Goal: Task Accomplishment & Management: Complete application form

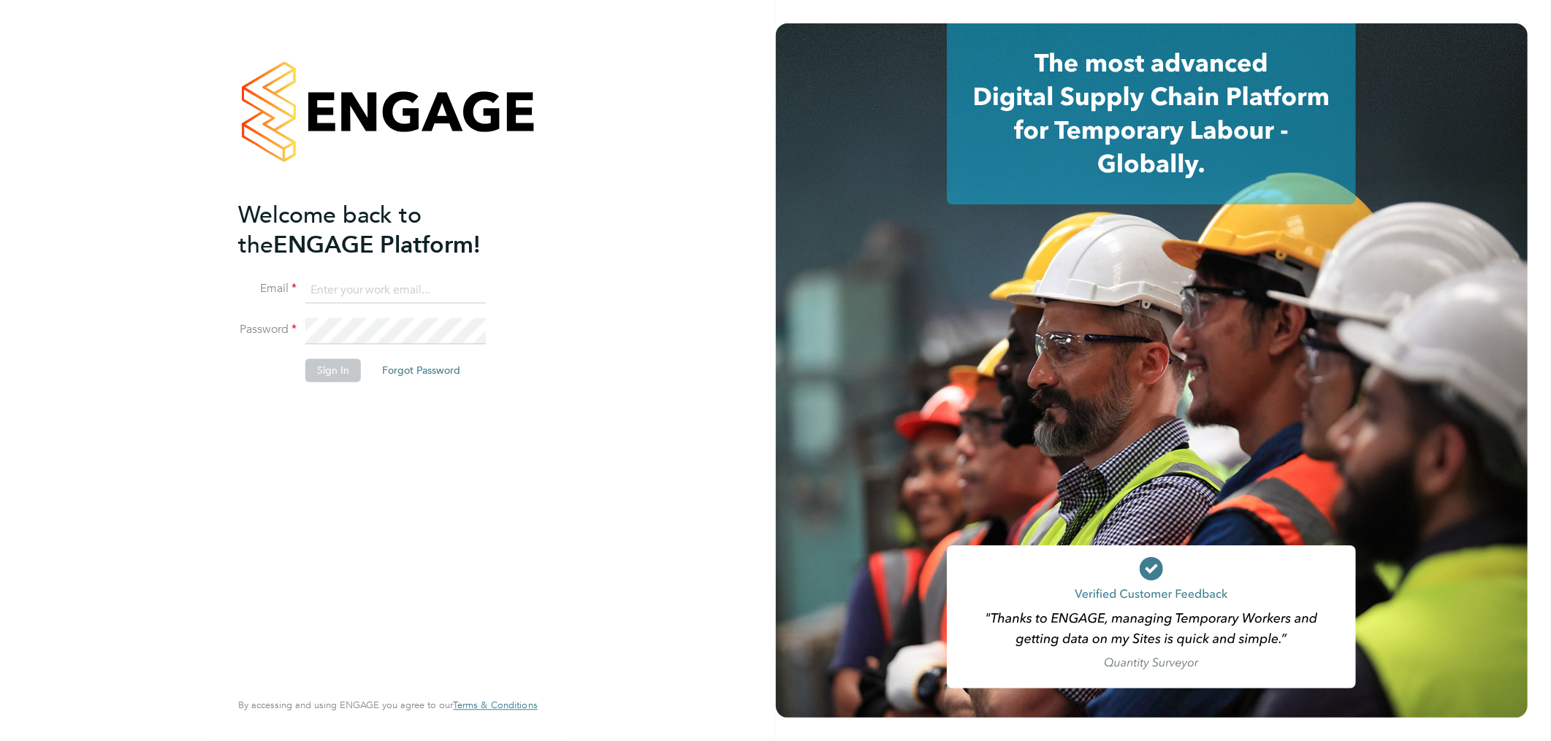
type input "lee.hall@pcrnet.co.uk"
drag, startPoint x: 332, startPoint y: 527, endPoint x: 332, endPoint y: 516, distance: 10.2
click at [332, 524] on div "Welcome back to the ENGAGE Platform! Email lee.hall@pcrnet.co.uk Password Sign …" at bounding box center [380, 443] width 285 height 487
click at [344, 375] on button "Sign In" at bounding box center [333, 370] width 56 height 23
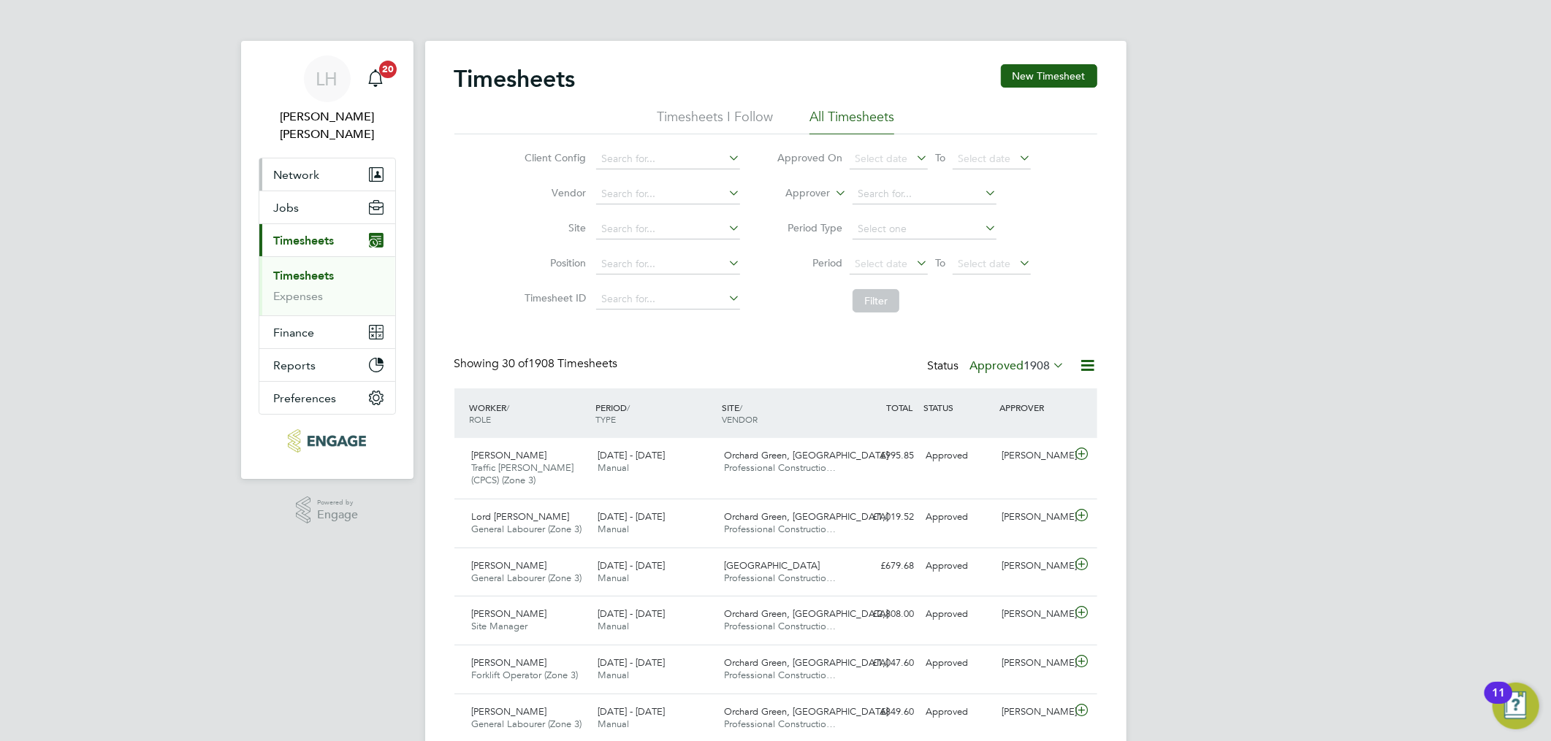
click at [287, 168] on span "Network" at bounding box center [297, 175] width 46 height 14
click at [305, 168] on span "Network" at bounding box center [297, 175] width 46 height 14
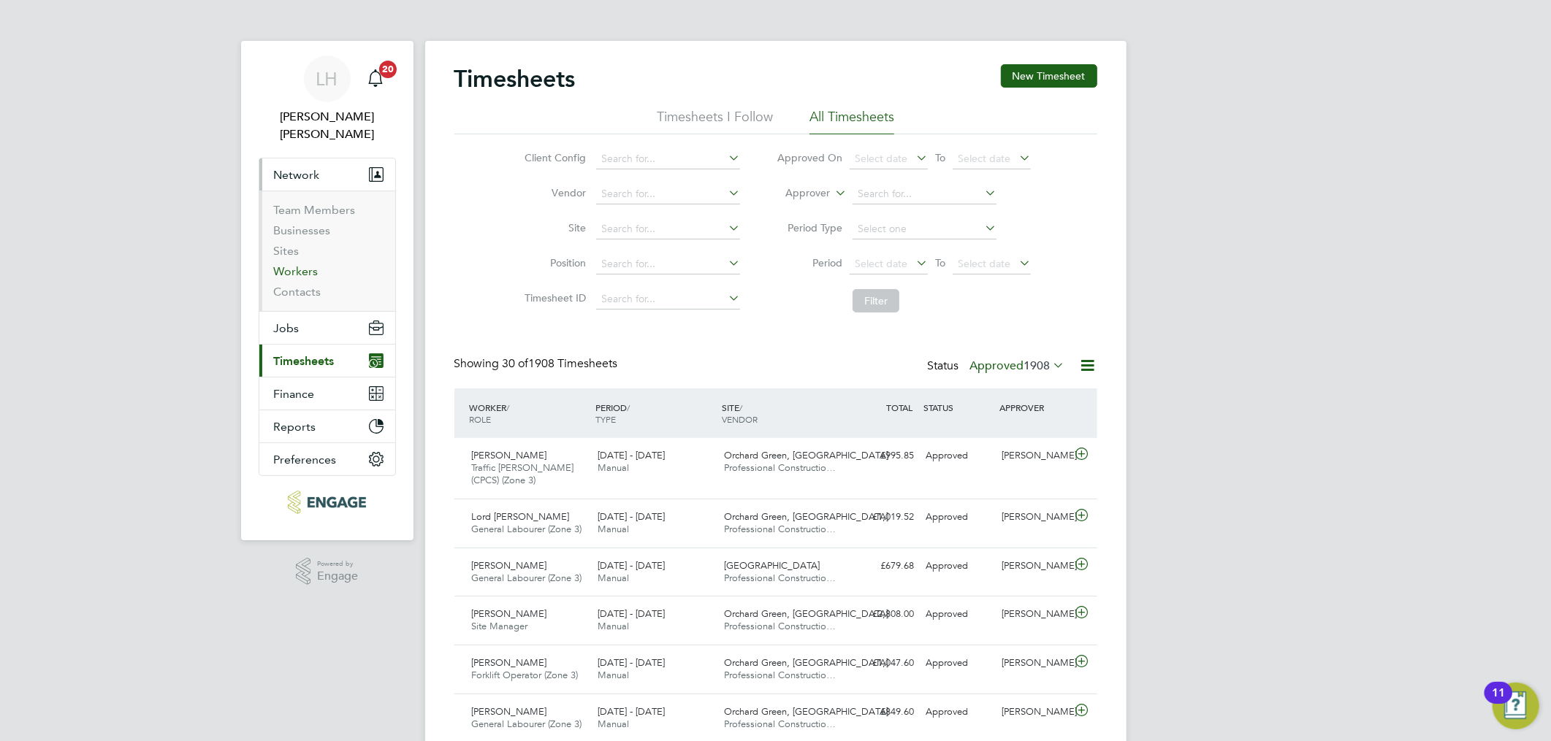
click at [298, 264] on link "Workers" at bounding box center [296, 271] width 45 height 14
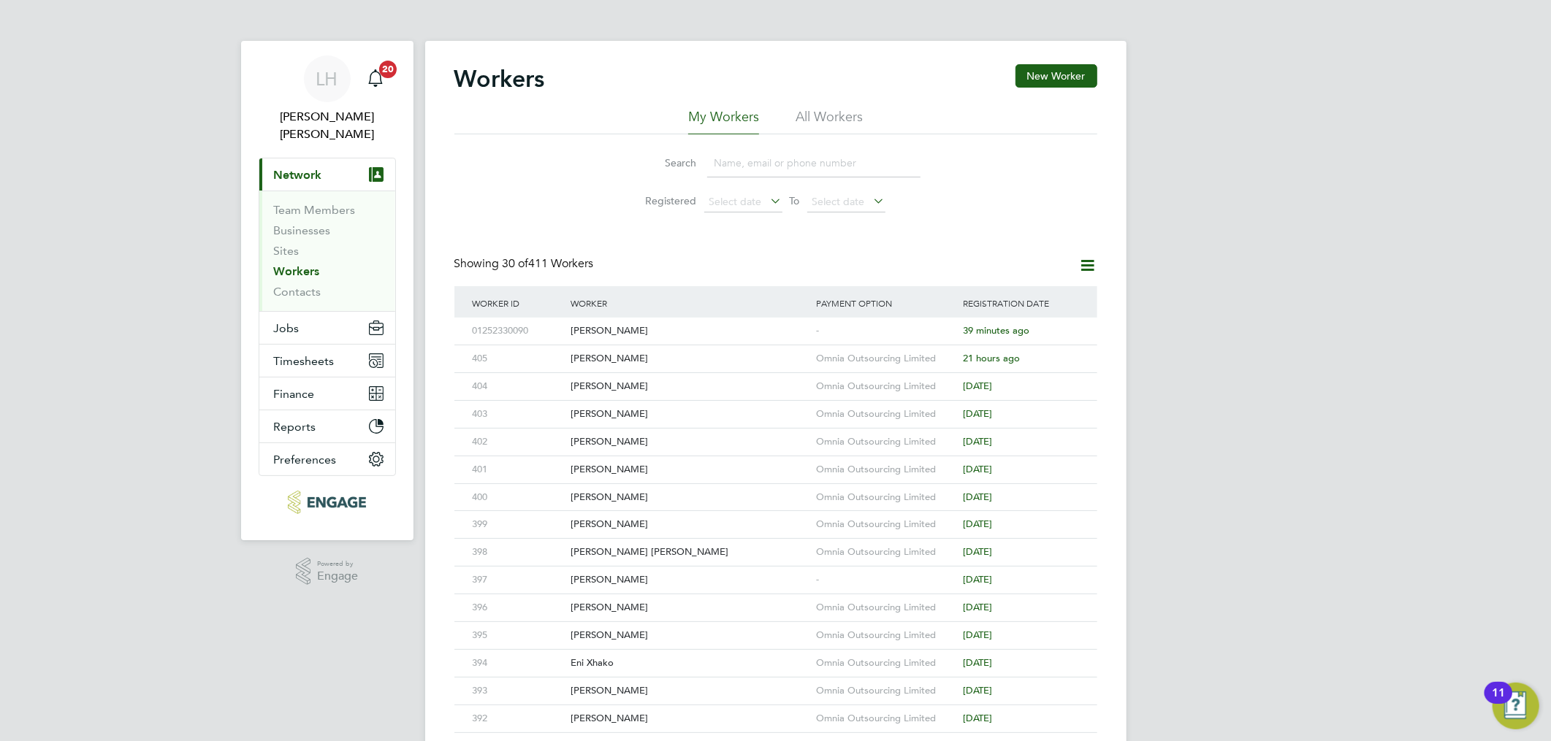
click at [811, 156] on input at bounding box center [813, 163] width 213 height 28
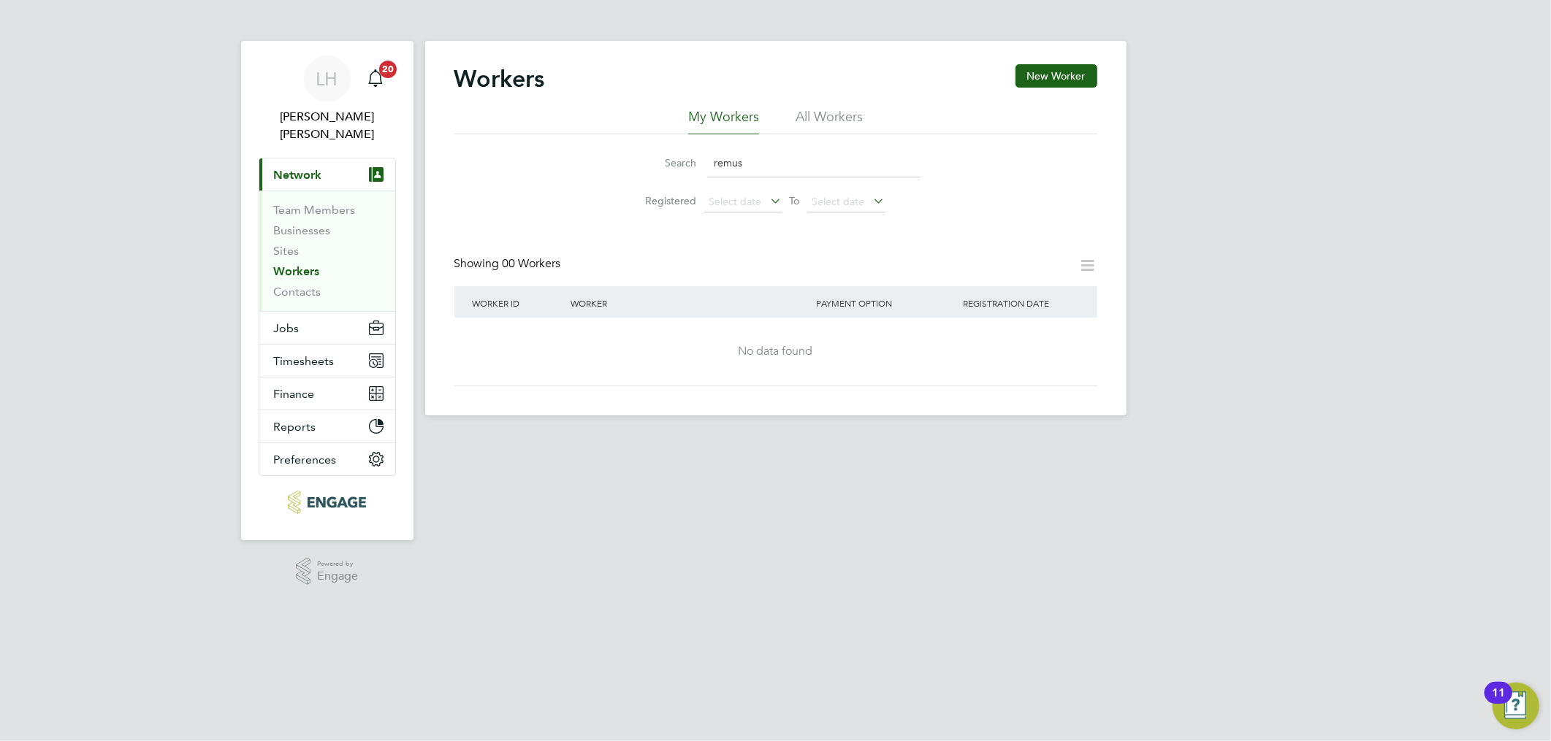
click at [767, 162] on input "remus" at bounding box center [813, 163] width 213 height 28
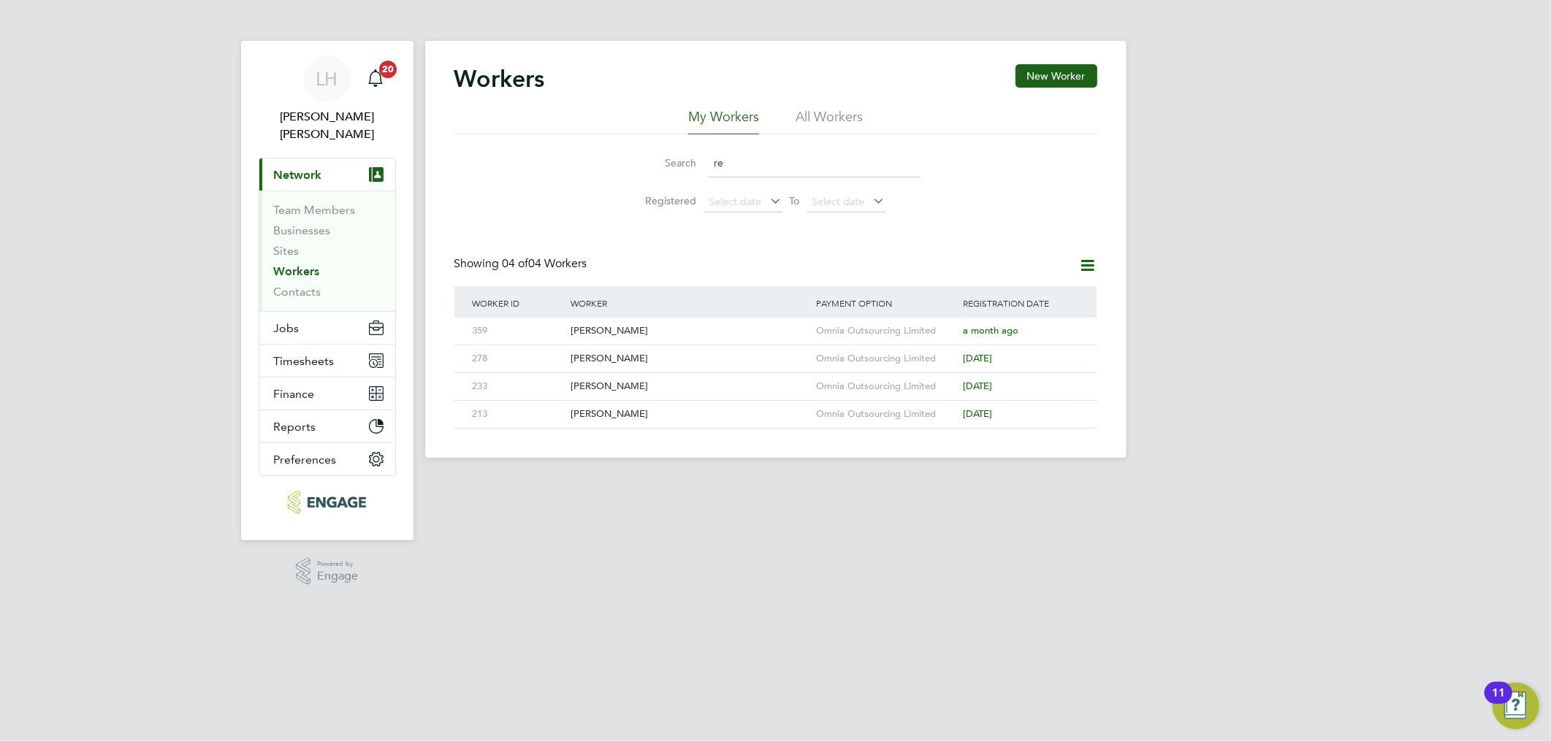
click at [611, 226] on div "Workers New Worker My Workers All Workers Search re Registered Select date To S…" at bounding box center [775, 246] width 643 height 365
click at [736, 161] on input "re" at bounding box center [813, 163] width 213 height 28
type input "r"
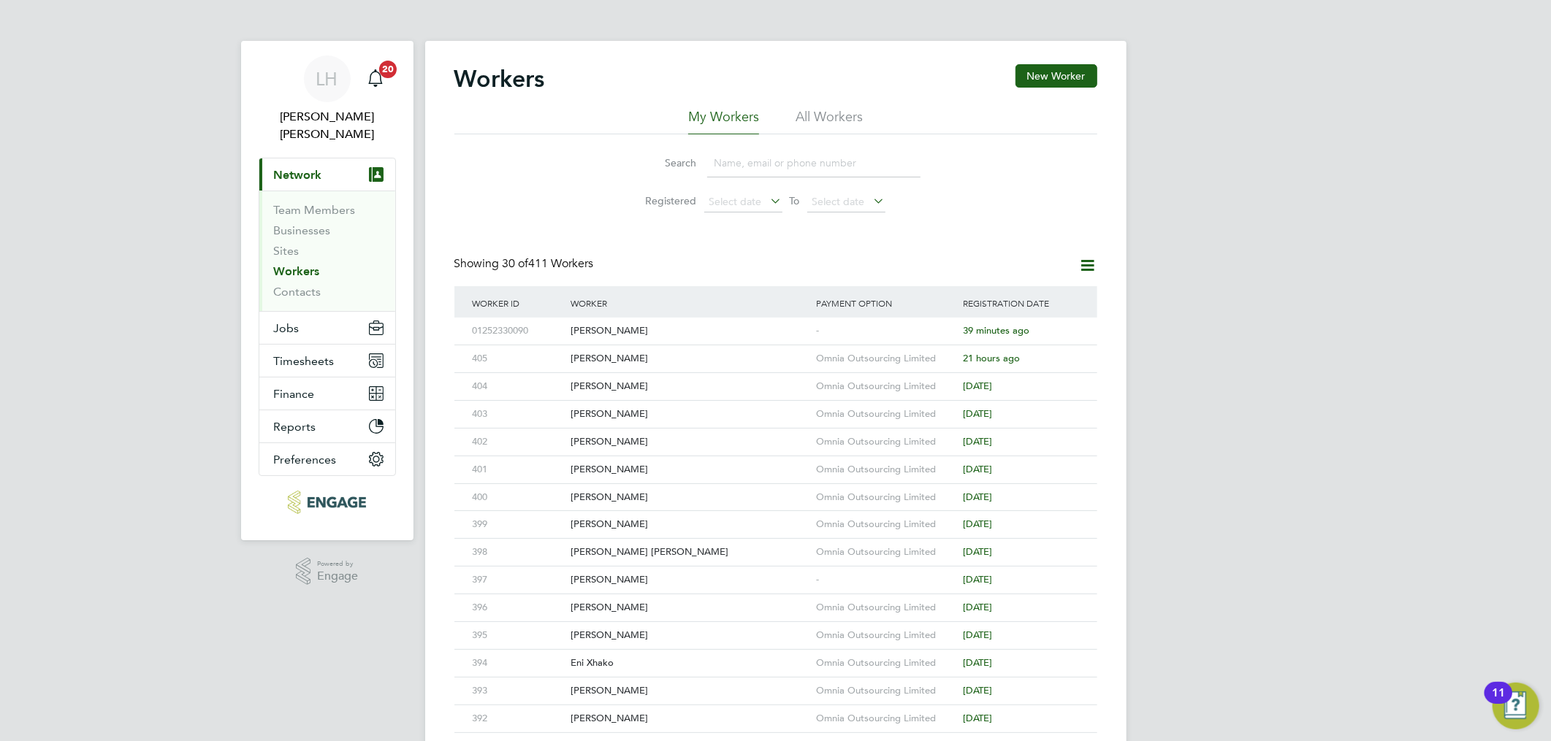
click at [880, 91] on div "Workers New Worker" at bounding box center [775, 86] width 643 height 44
click at [1043, 75] on button "New Worker" at bounding box center [1056, 75] width 82 height 23
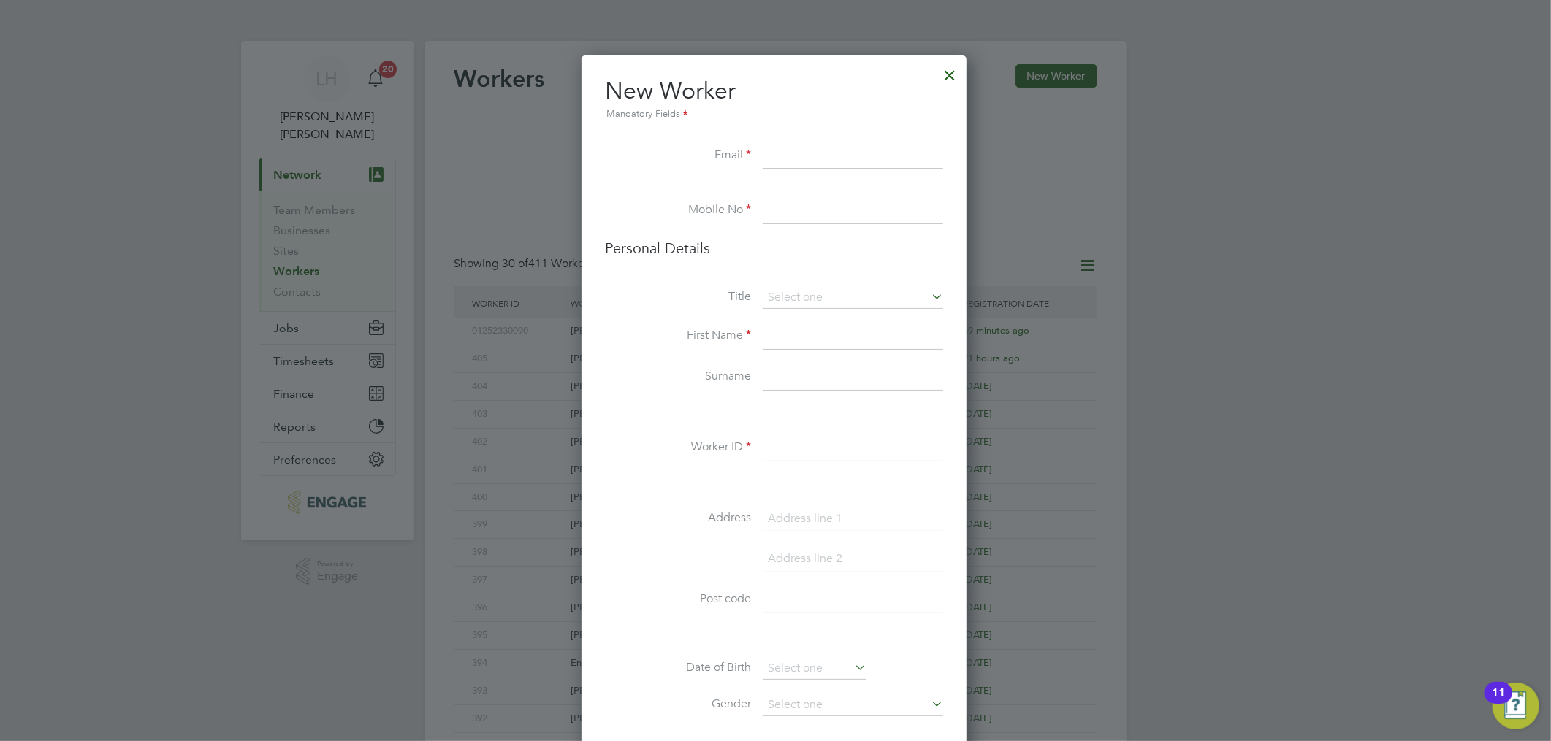
click at [798, 444] on input at bounding box center [853, 448] width 180 height 26
type input "406"
click at [954, 69] on div at bounding box center [950, 71] width 26 height 26
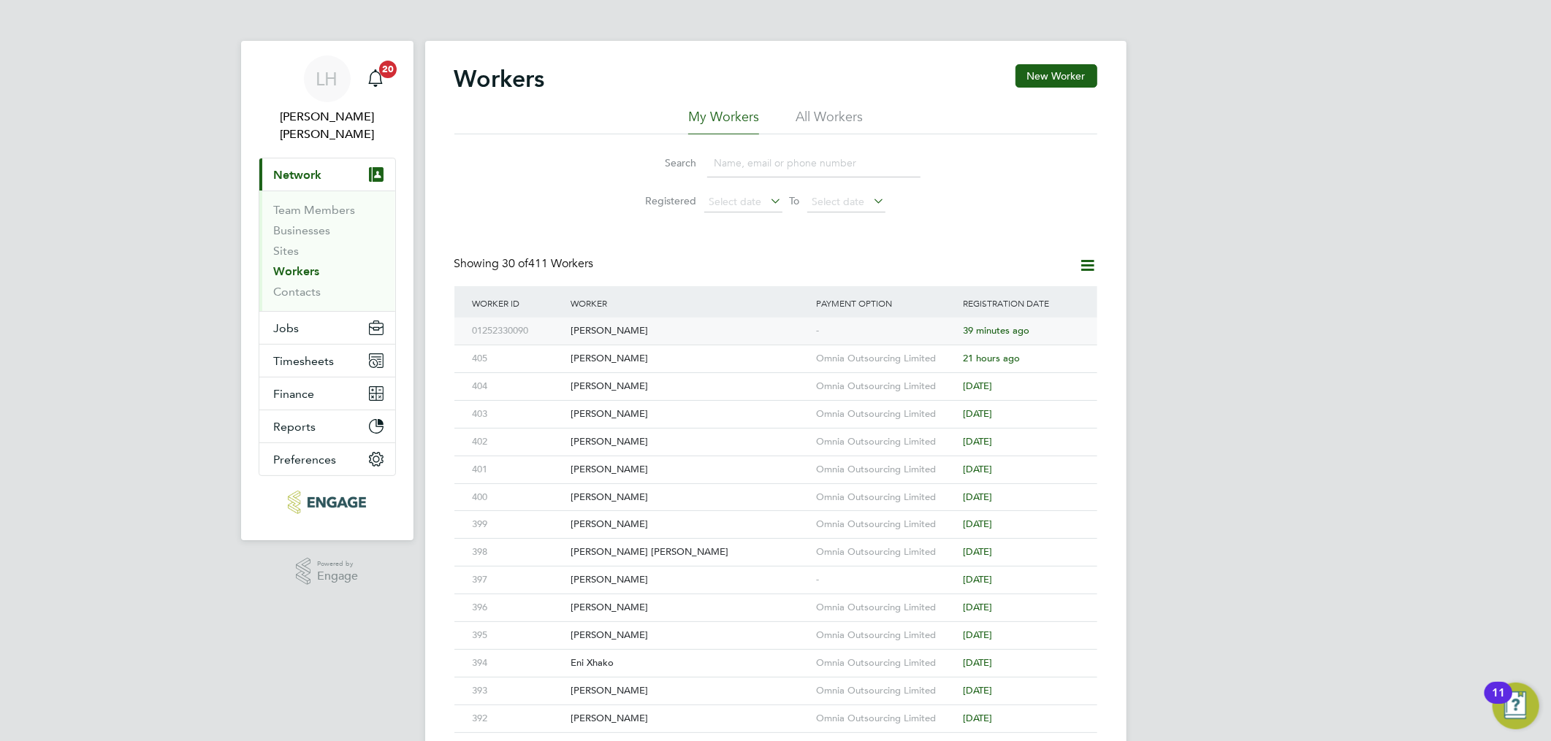
click at [531, 340] on div "01252330090" at bounding box center [518, 331] width 98 height 27
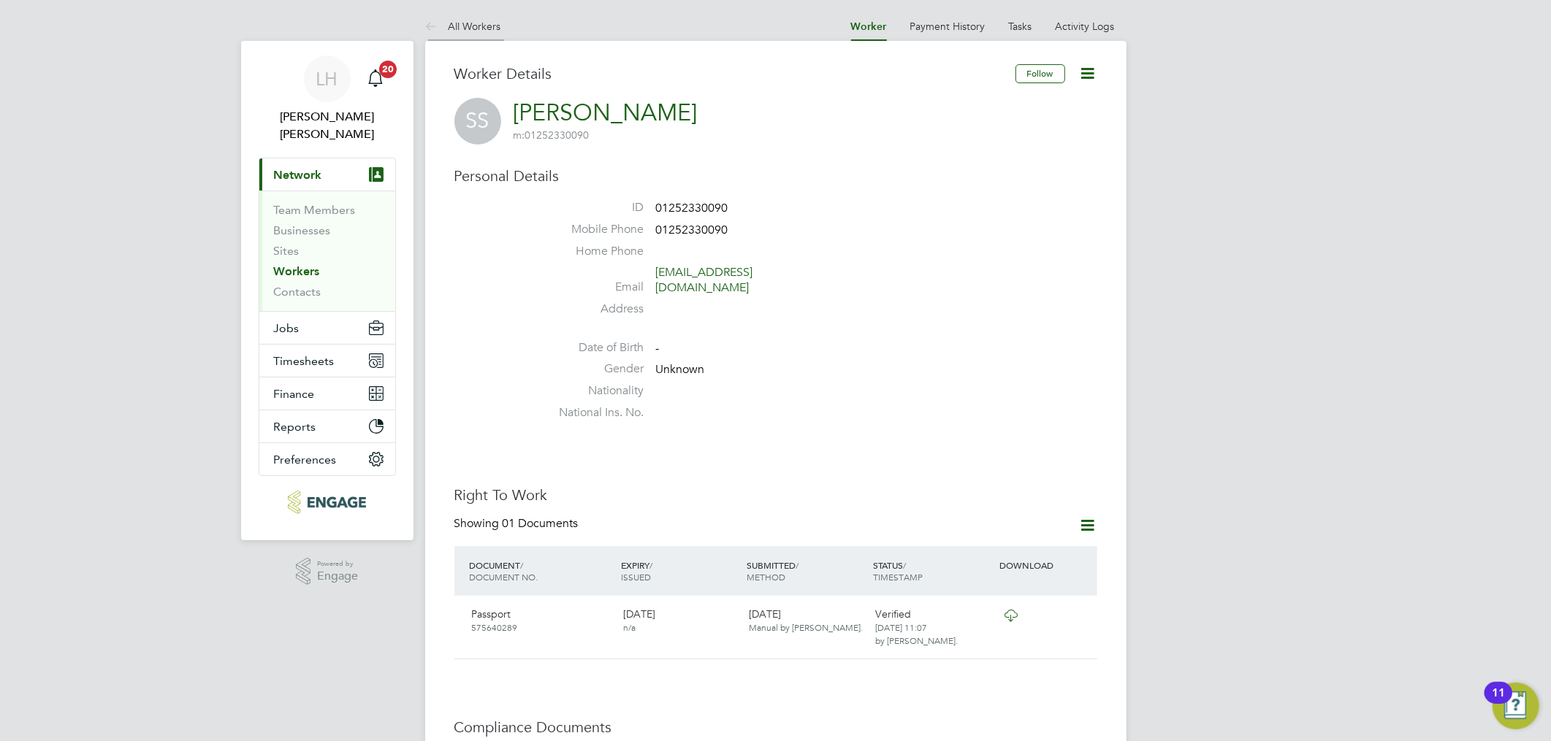
click at [451, 31] on link "All Workers" at bounding box center [463, 26] width 76 height 13
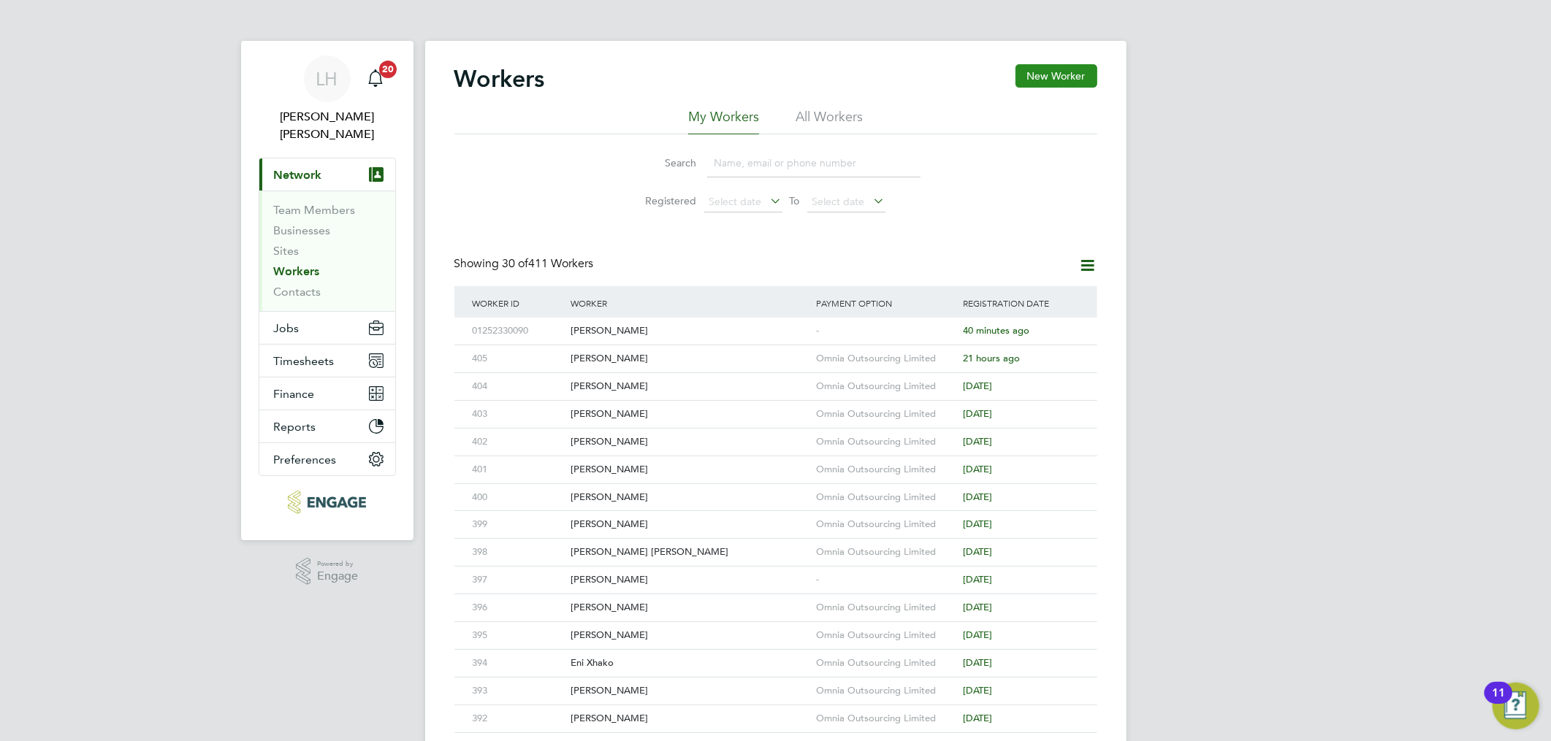
drag, startPoint x: 1078, startPoint y: 71, endPoint x: 1068, endPoint y: 75, distance: 10.9
click at [1078, 71] on button "New Worker" at bounding box center [1056, 75] width 82 height 23
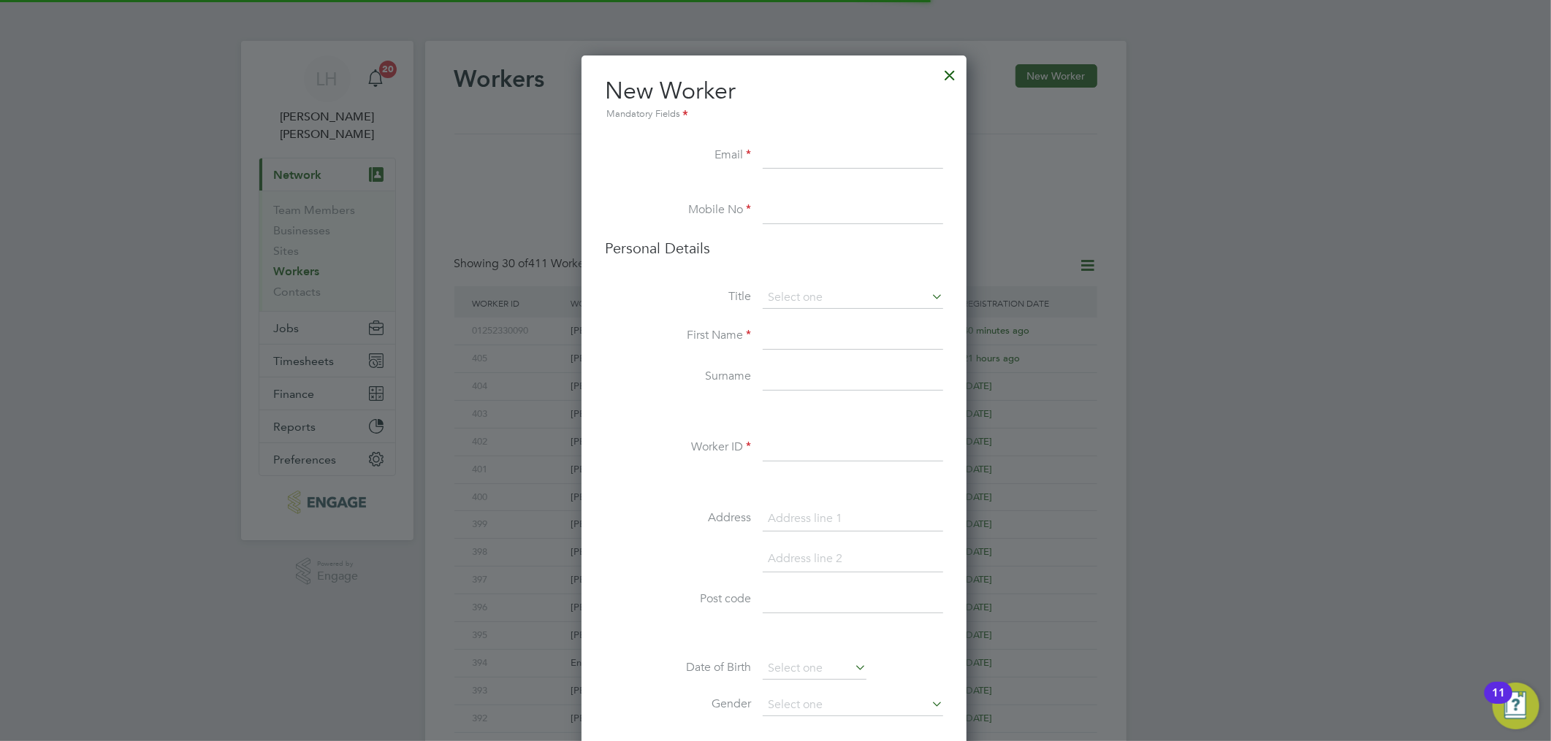
scroll to position [1235, 388]
click at [777, 296] on input at bounding box center [853, 298] width 180 height 22
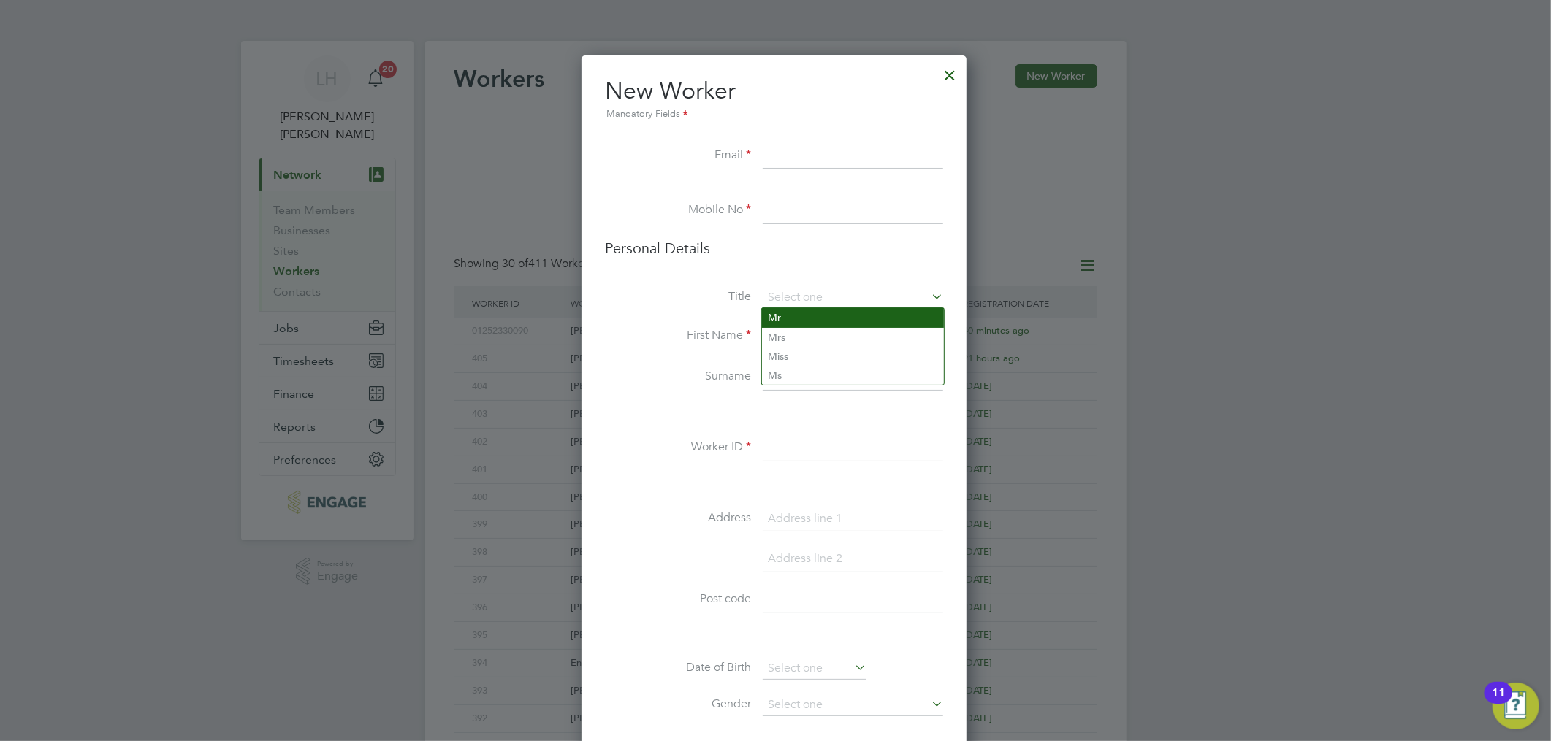
click at [785, 315] on li "Mr" at bounding box center [853, 317] width 182 height 19
type input "Mr"
drag, startPoint x: 792, startPoint y: 462, endPoint x: 790, endPoint y: 444, distance: 18.3
click at [791, 462] on li "Worker ID" at bounding box center [774, 455] width 338 height 41
click at [790, 443] on input at bounding box center [853, 448] width 180 height 26
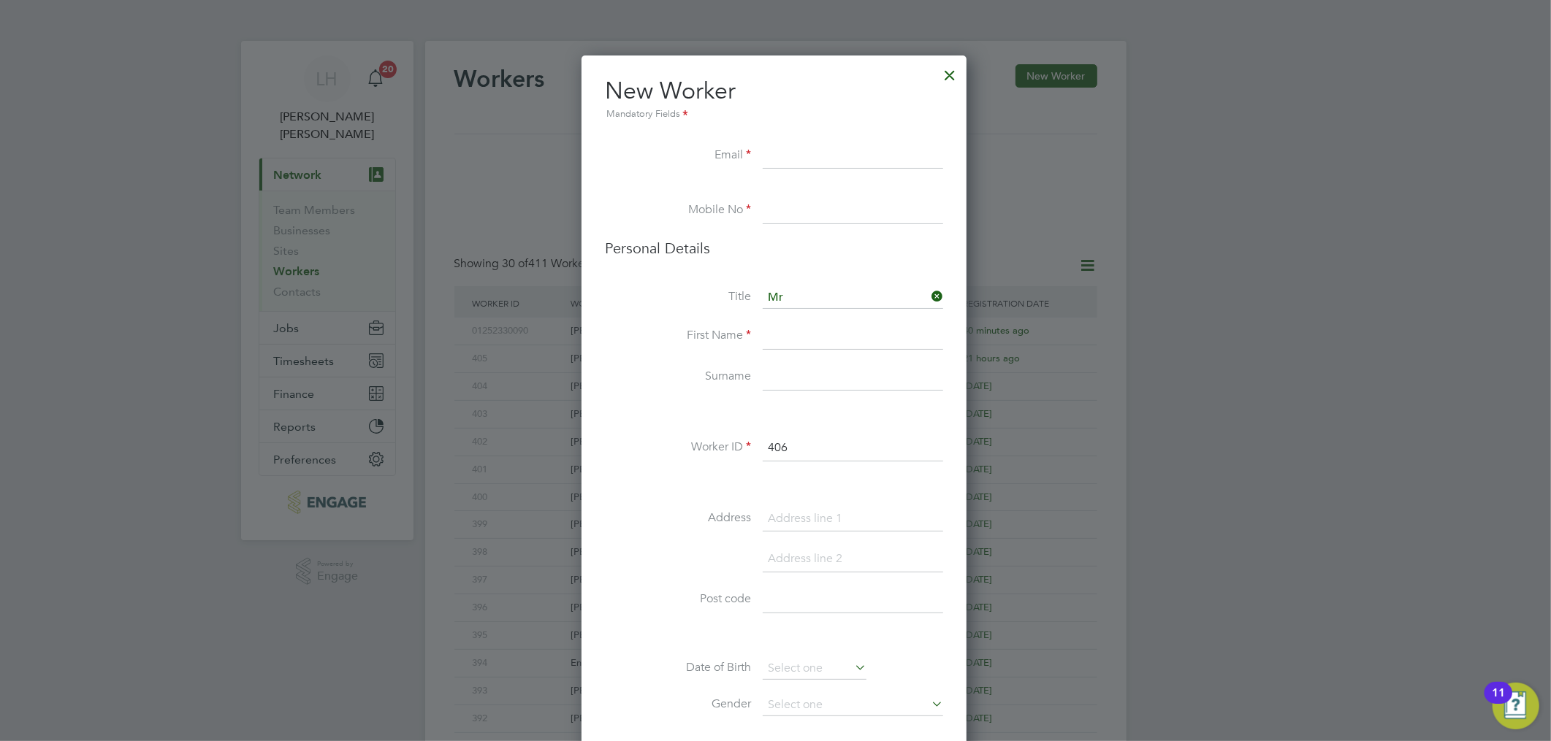
type input "406"
click at [834, 338] on input at bounding box center [853, 337] width 180 height 26
type input "Remus"
type input "Drobota"
click at [776, 201] on input at bounding box center [853, 211] width 180 height 26
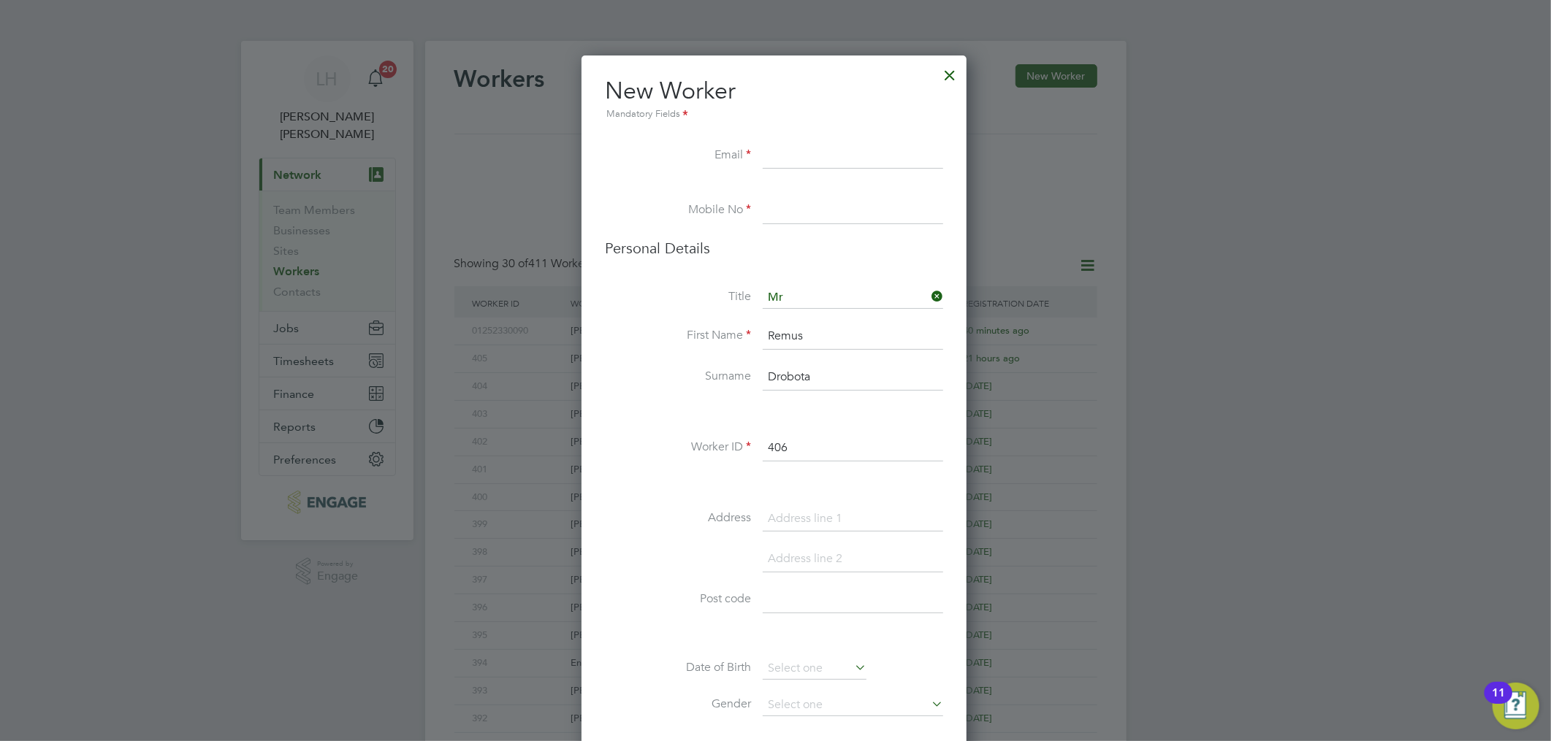
type input "02034342260"
click at [802, 158] on input at bounding box center [853, 156] width 180 height 26
click at [831, 158] on input at bounding box center [853, 156] width 180 height 26
click at [866, 148] on input "Remus6894Drobota" at bounding box center [853, 156] width 180 height 26
click at [882, 150] on input "Remus6894Drobota" at bounding box center [853, 156] width 180 height 26
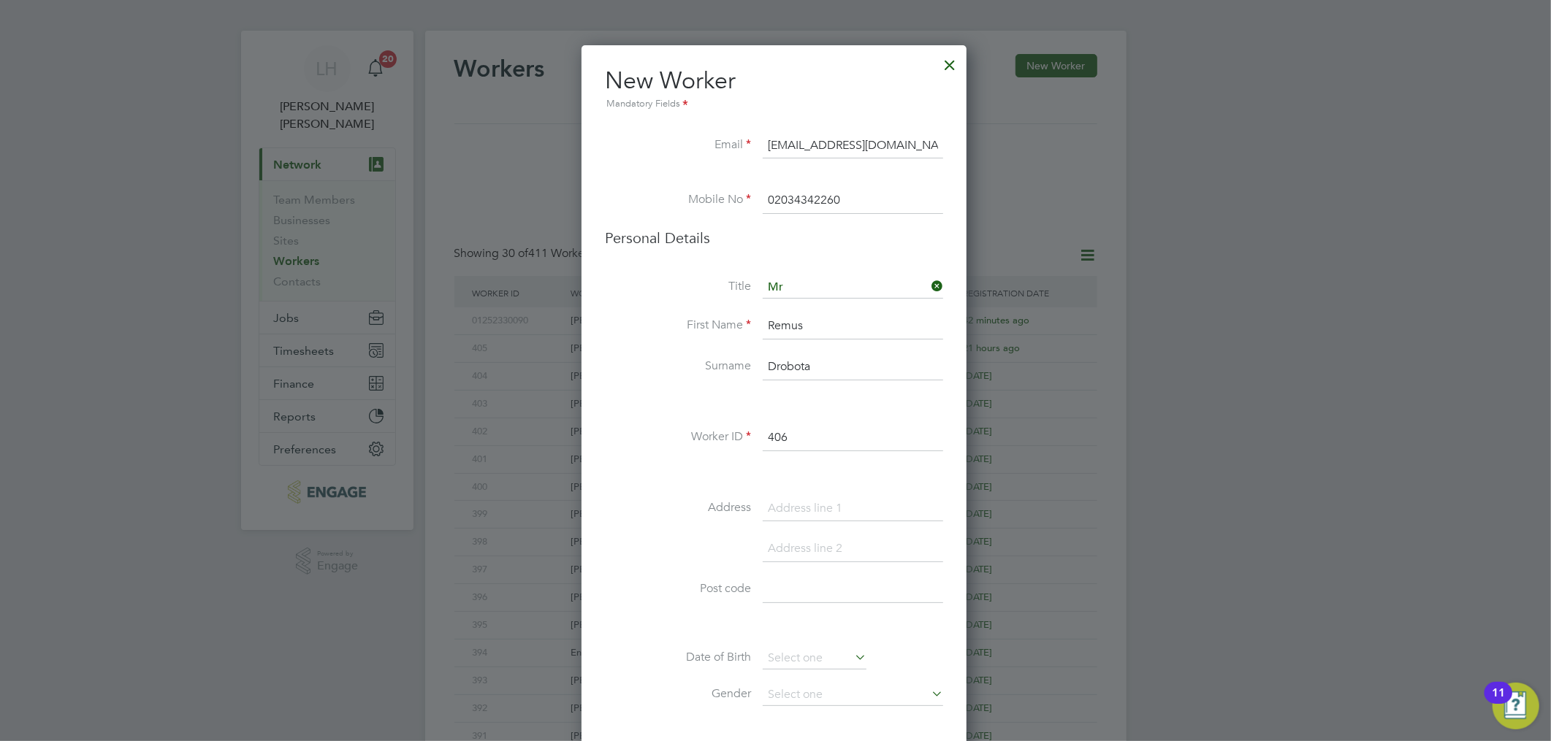
scroll to position [81, 0]
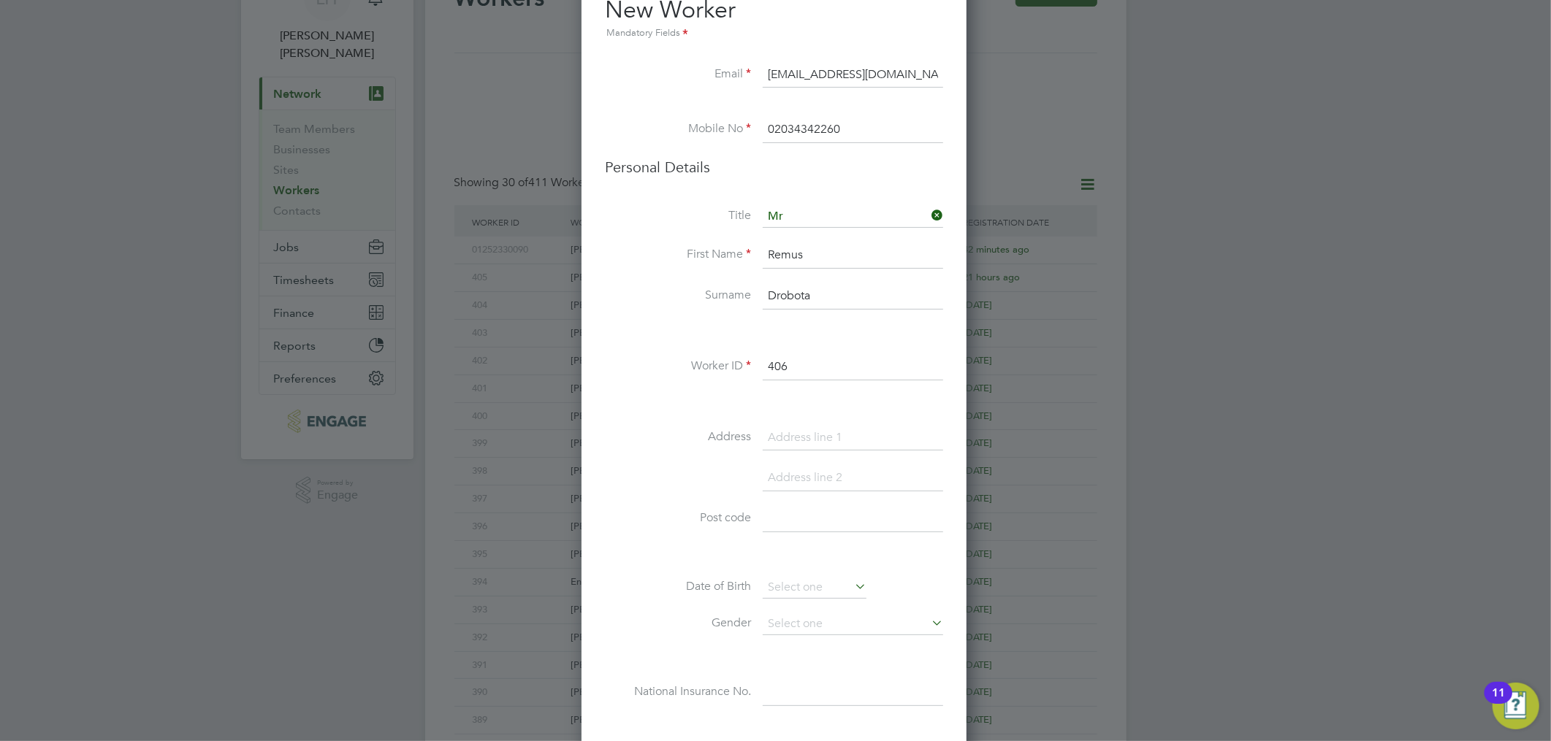
type input "[EMAIL_ADDRESS][DOMAIN_NAME]"
click at [809, 433] on input at bounding box center [853, 438] width 180 height 26
click at [790, 432] on input "[GEOGRAPHIC_DATA]" at bounding box center [853, 438] width 180 height 26
type input "[GEOGRAPHIC_DATA]"
click at [819, 473] on input at bounding box center [853, 478] width 180 height 26
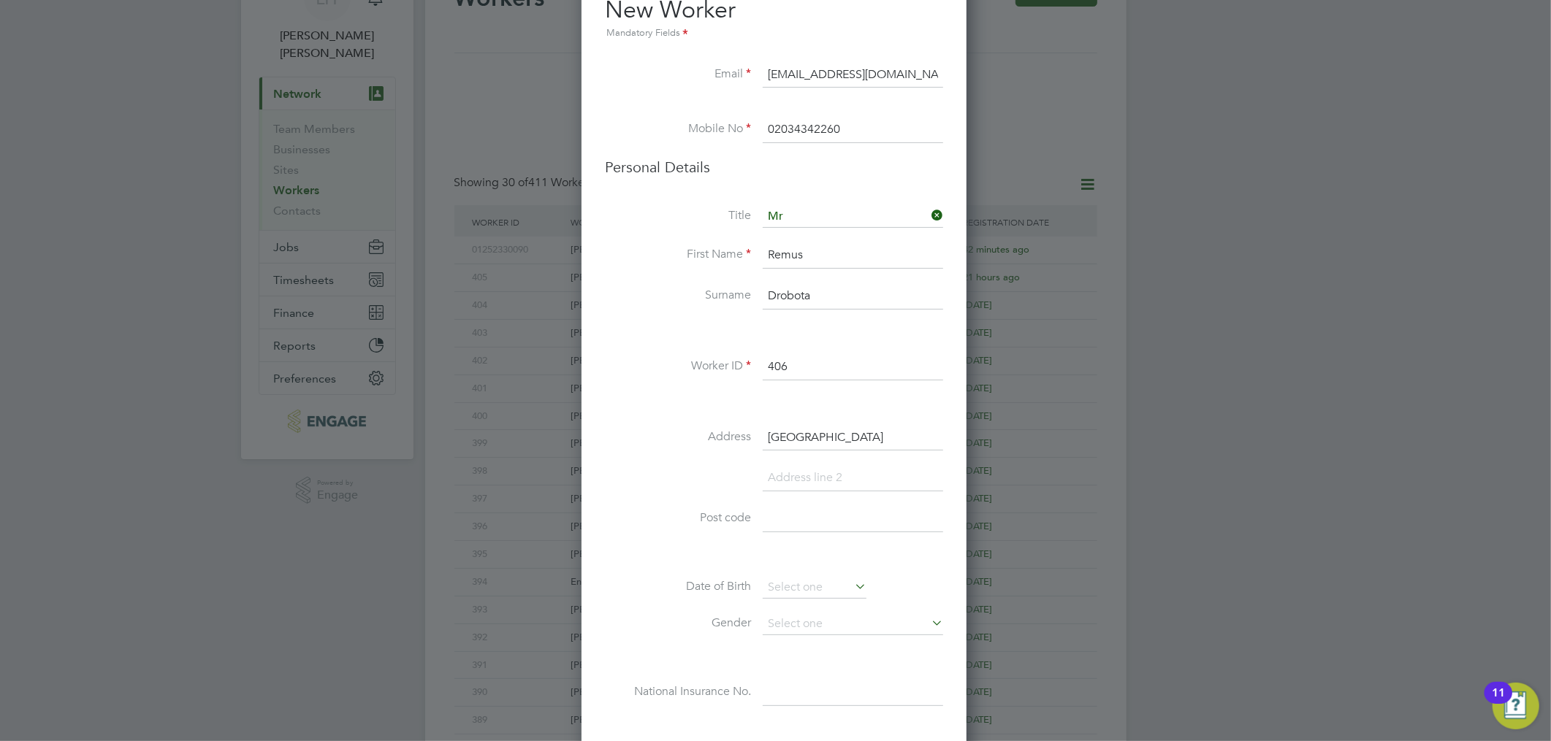
type input "O"
click at [809, 476] on input "Farnborugh" at bounding box center [853, 478] width 180 height 26
type input "Farnborough"
click at [822, 512] on input at bounding box center [853, 519] width 180 height 26
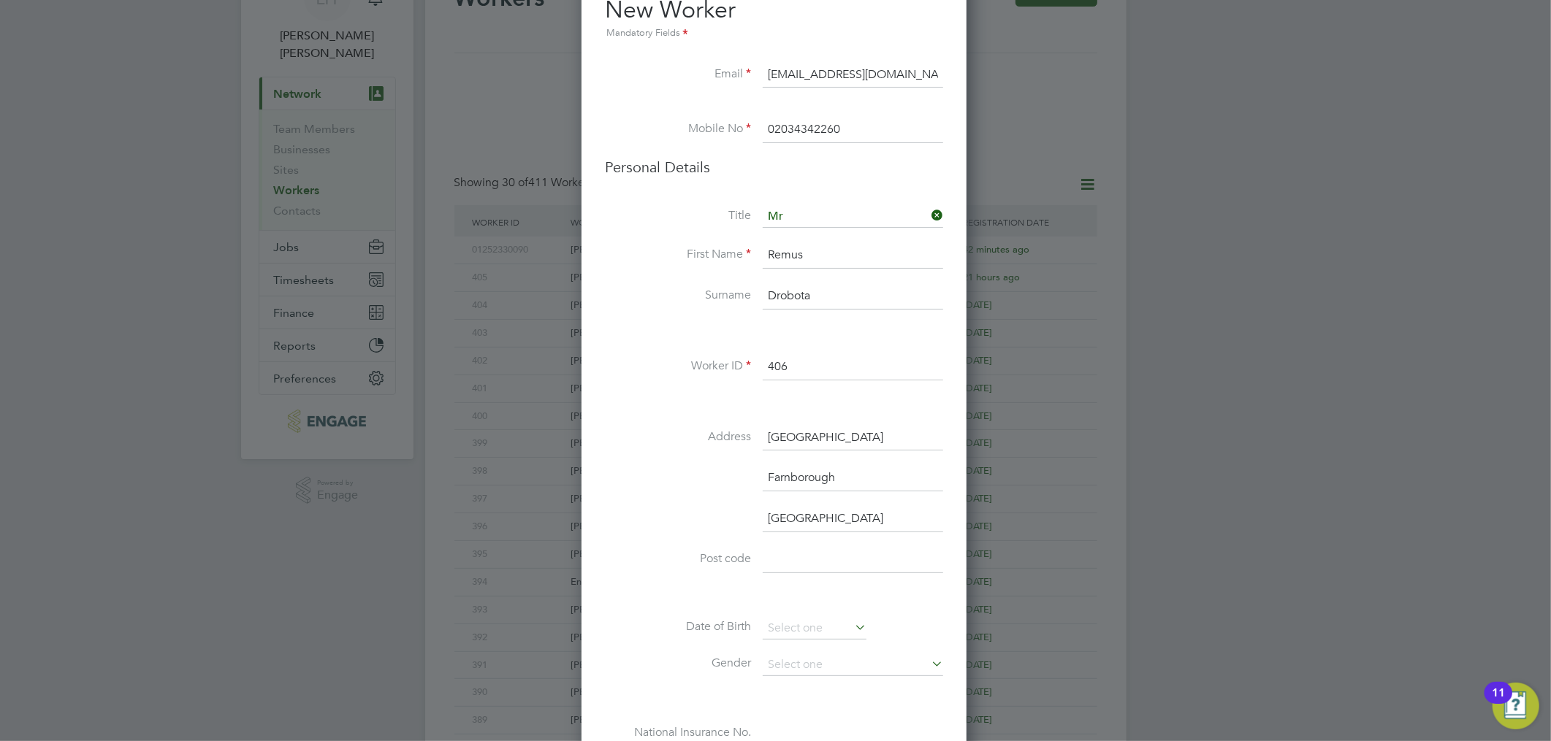
type input "[GEOGRAPHIC_DATA]"
click at [882, 554] on input at bounding box center [853, 560] width 180 height 26
type input "OX17 1EL"
click at [817, 621] on input at bounding box center [815, 629] width 104 height 22
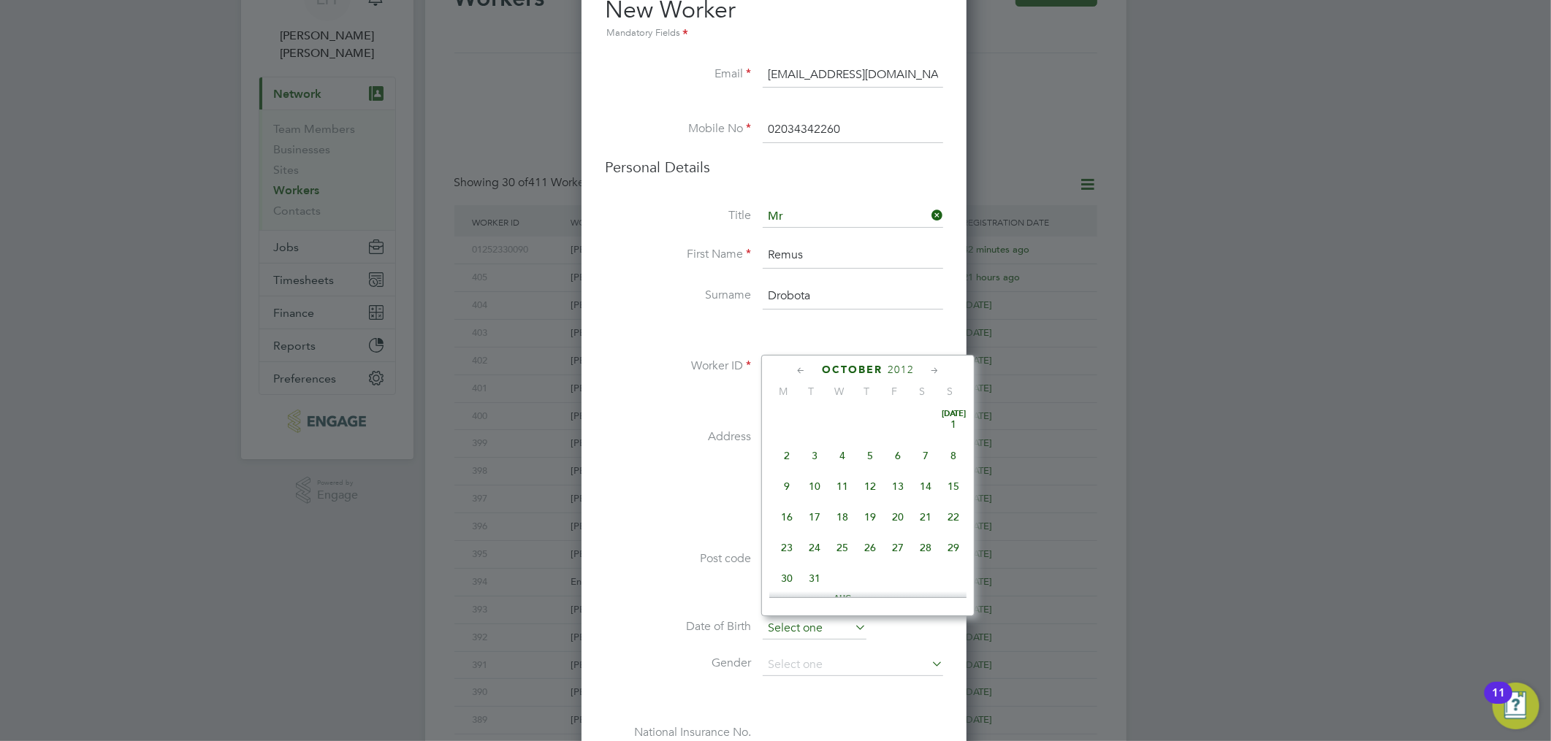
scroll to position [438, 0]
click at [908, 369] on span "2012" at bounding box center [901, 370] width 26 height 12
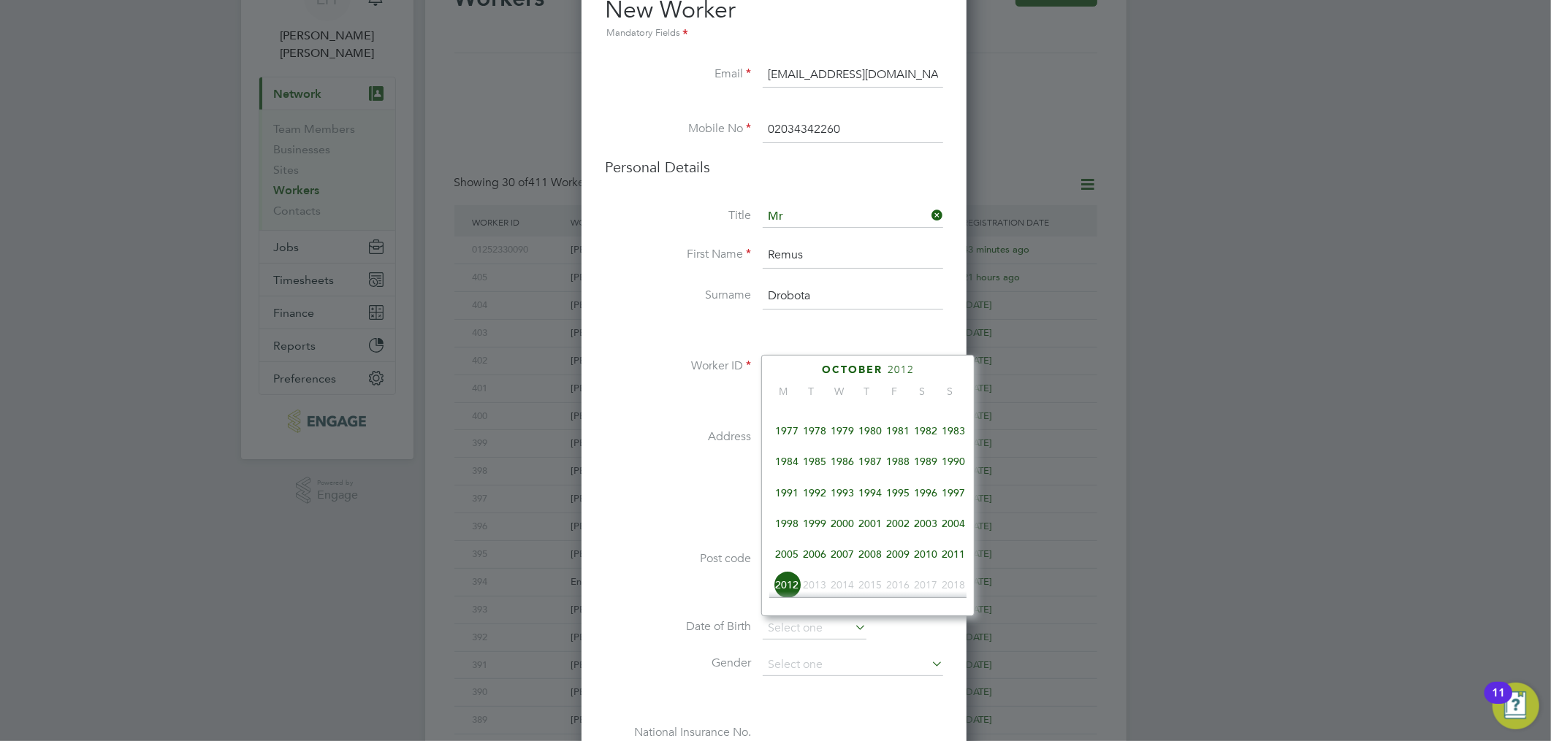
scroll to position [301, 0]
click at [847, 465] on span "1986" at bounding box center [842, 463] width 28 height 28
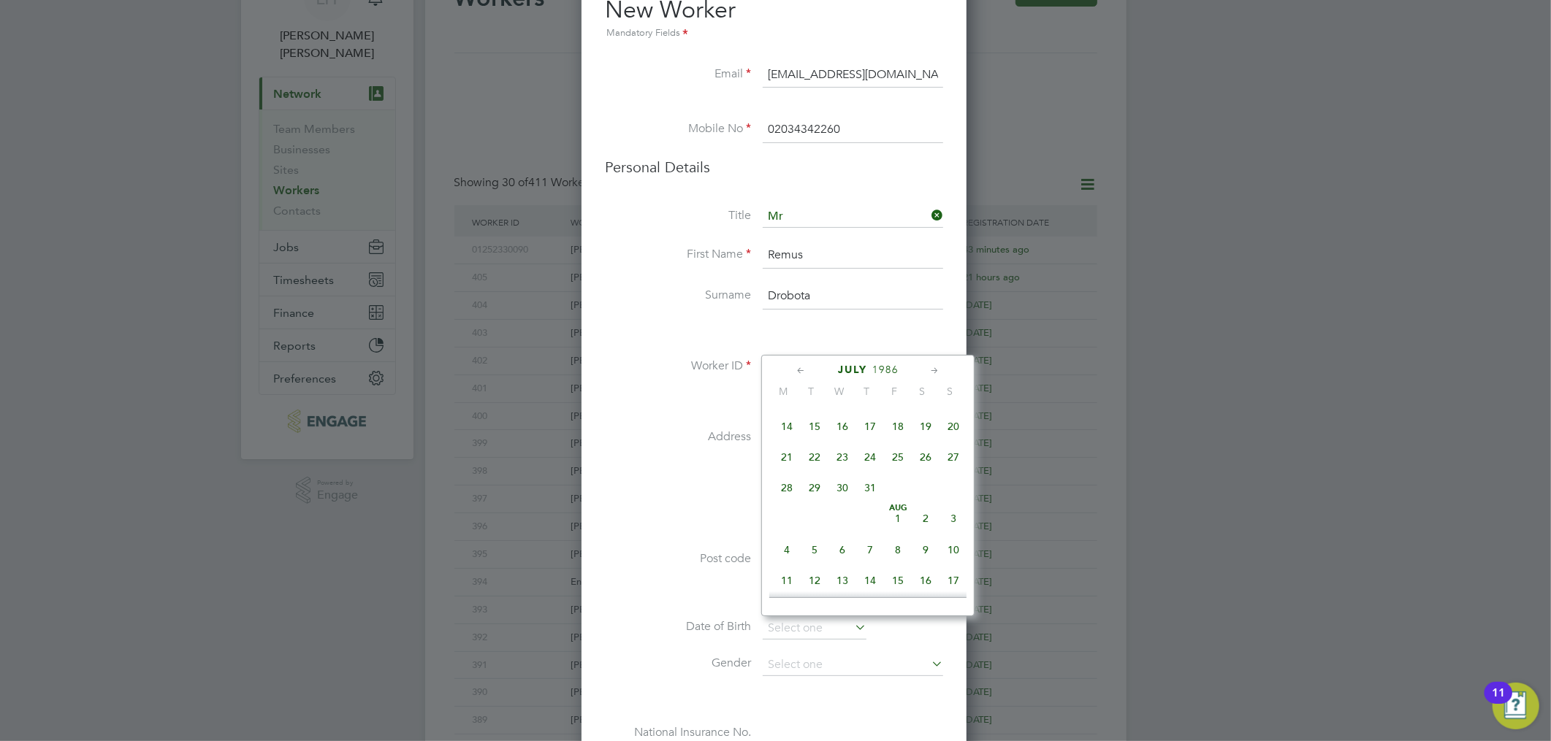
scroll to position [164, 0]
click at [878, 512] on span "17" at bounding box center [870, 508] width 28 height 28
type input "[DATE]"
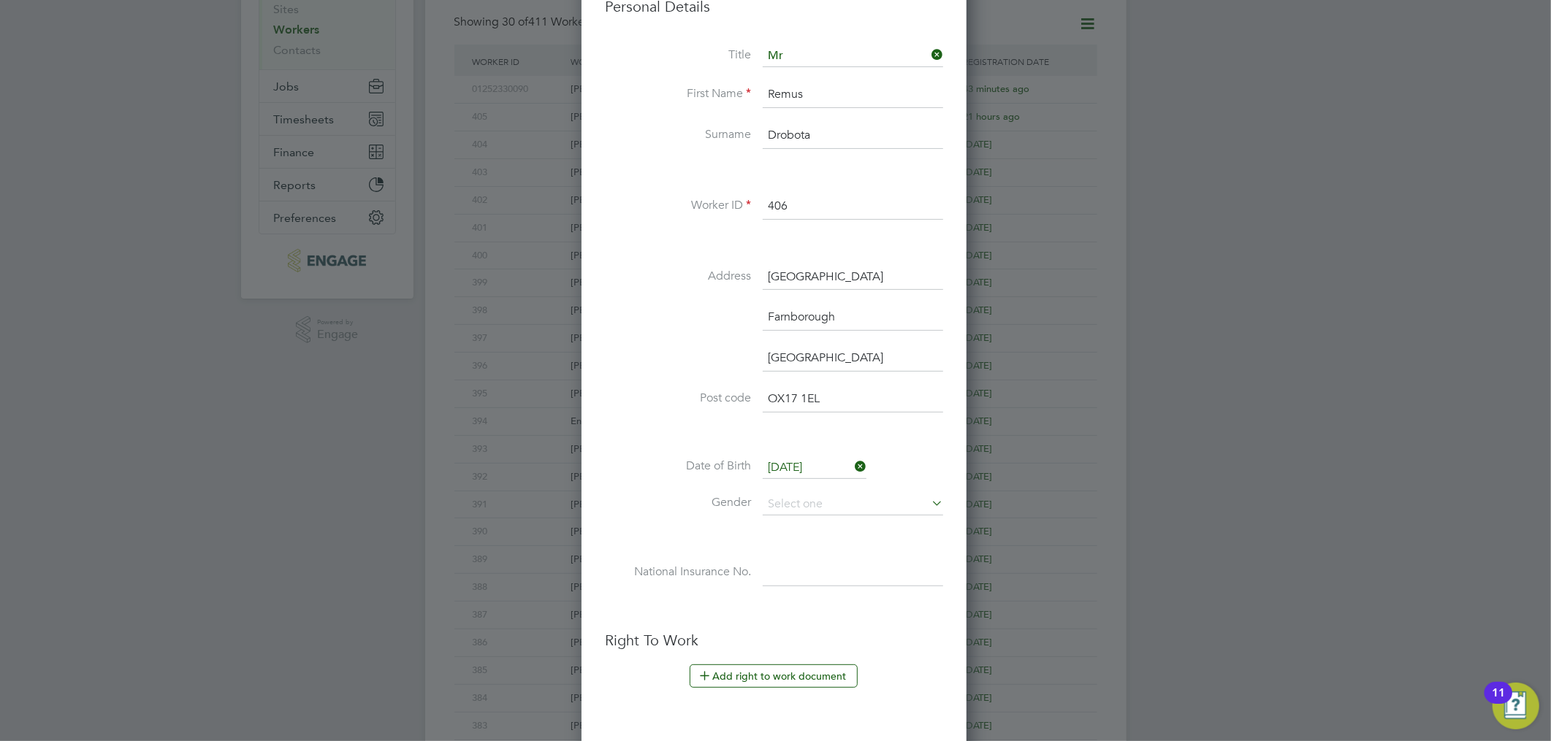
scroll to position [243, 0]
click at [791, 509] on input at bounding box center [853, 503] width 180 height 22
click at [814, 519] on li "[DEMOGRAPHIC_DATA]" at bounding box center [853, 522] width 182 height 19
type input "[DEMOGRAPHIC_DATA]"
click at [786, 565] on input at bounding box center [853, 572] width 180 height 26
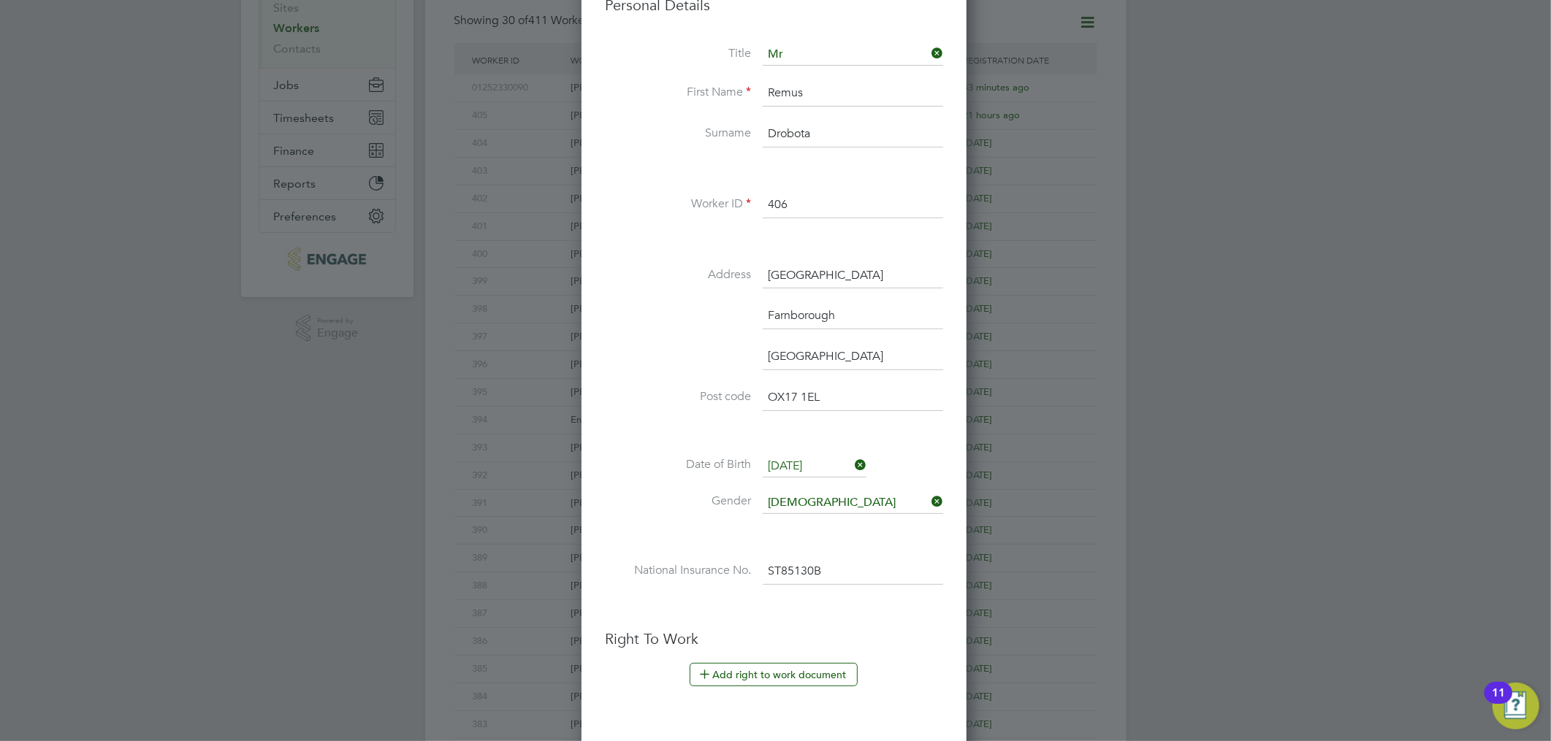
click at [814, 568] on input "ST85130B" at bounding box center [853, 572] width 180 height 26
type input "ST 85 13 01 B"
click at [791, 600] on li at bounding box center [774, 607] width 338 height 15
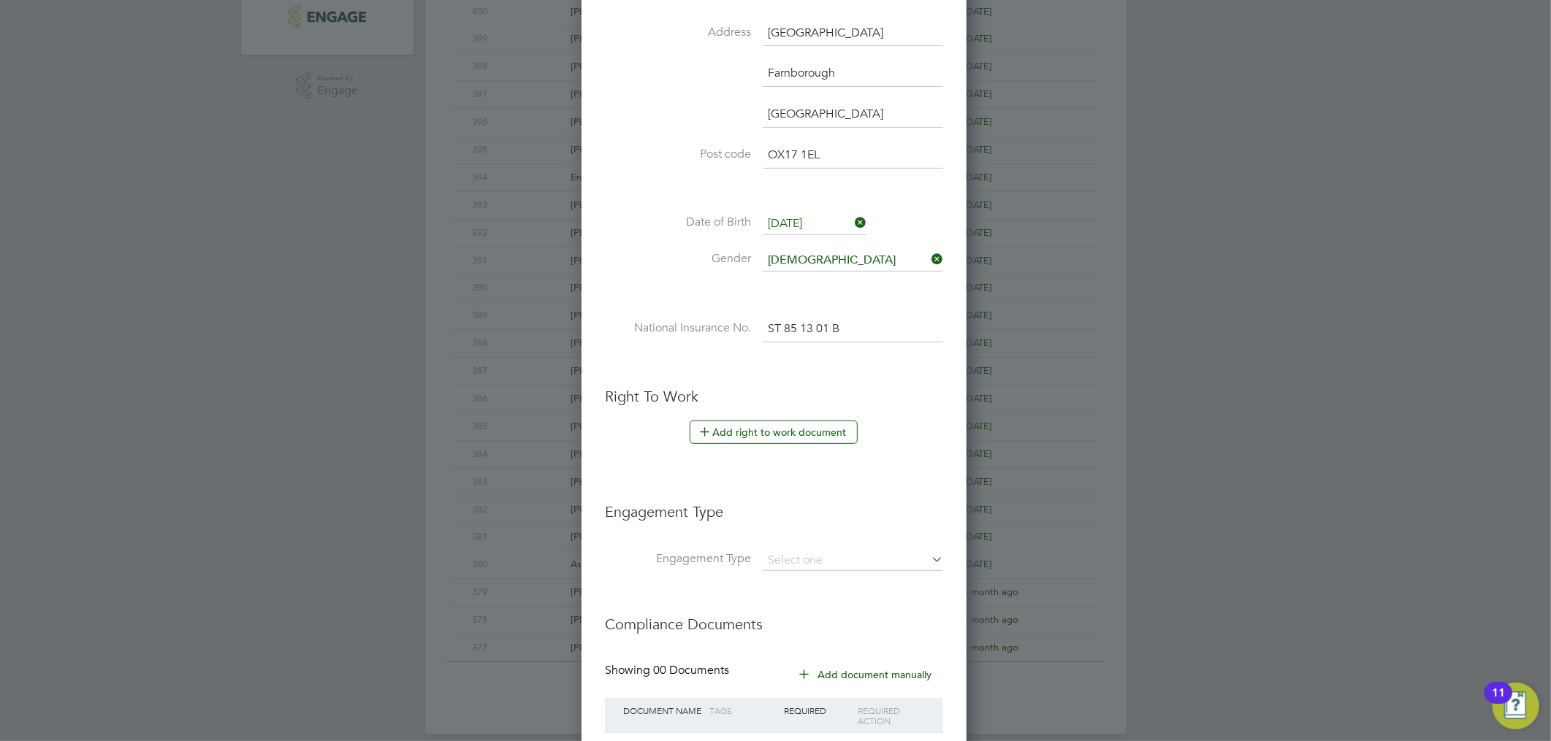
scroll to position [487, 0]
click at [838, 559] on input at bounding box center [853, 560] width 180 height 20
click at [785, 641] on li "Umbrella" at bounding box center [853, 642] width 182 height 21
type input "Umbrella"
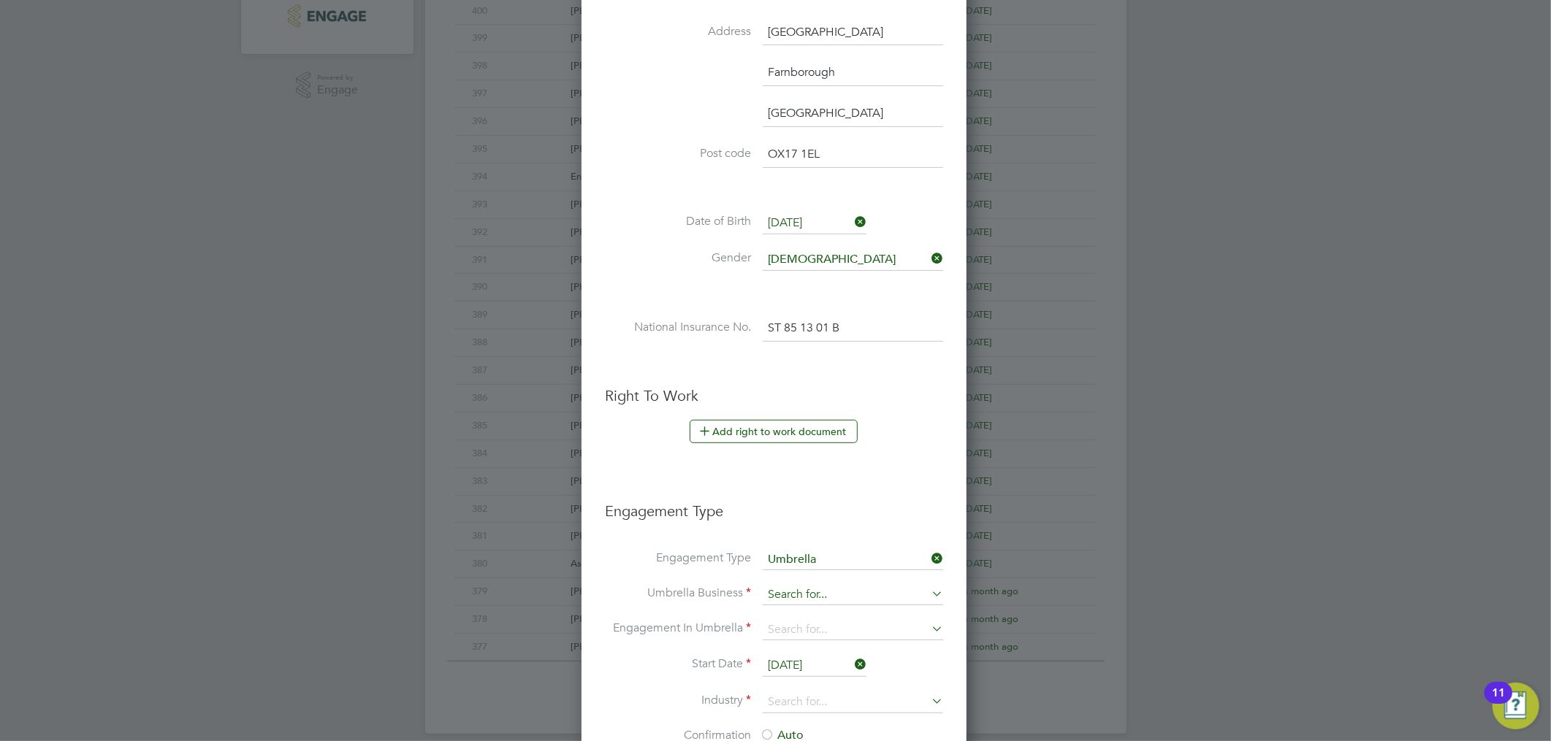
click at [804, 590] on input at bounding box center [853, 595] width 180 height 20
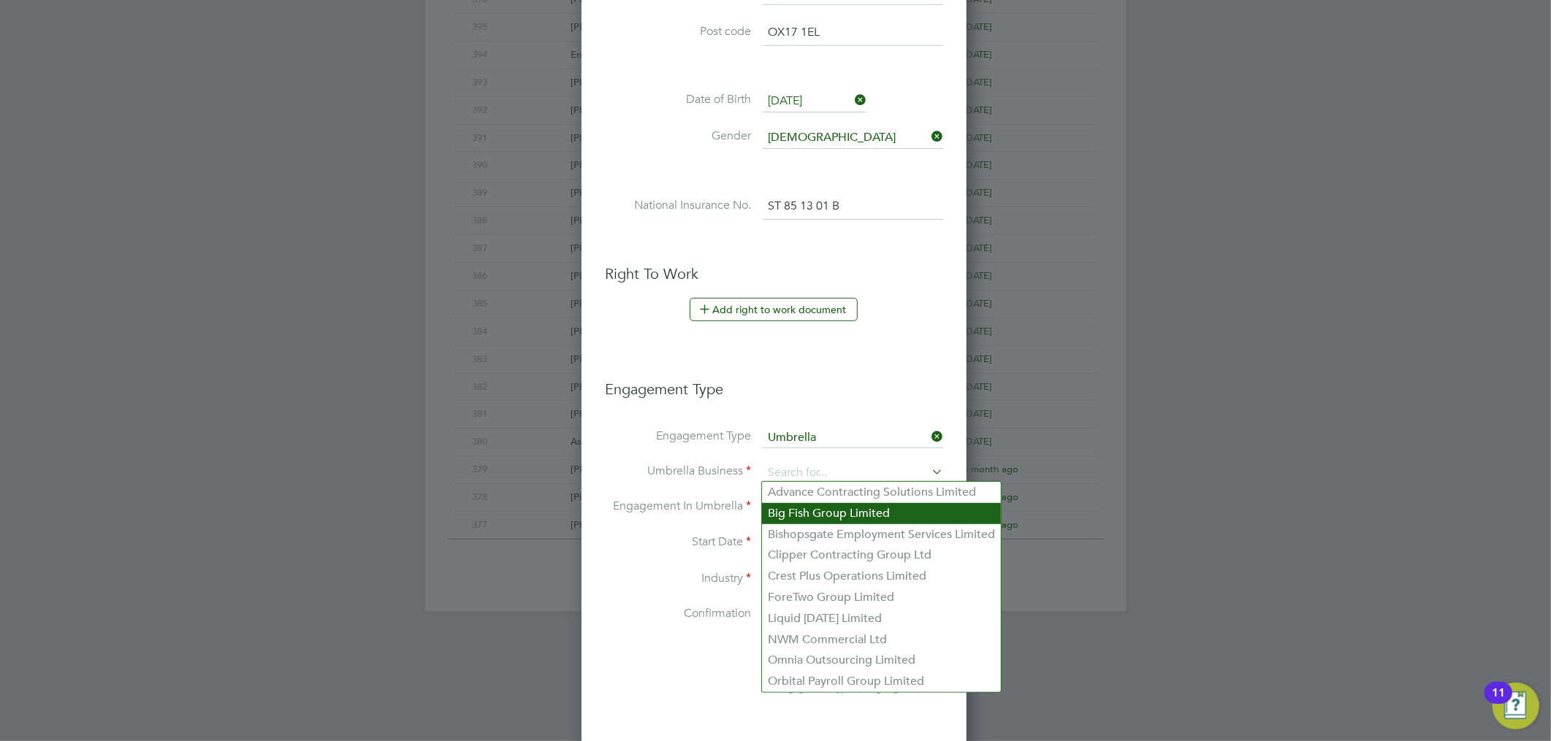
scroll to position [649, 0]
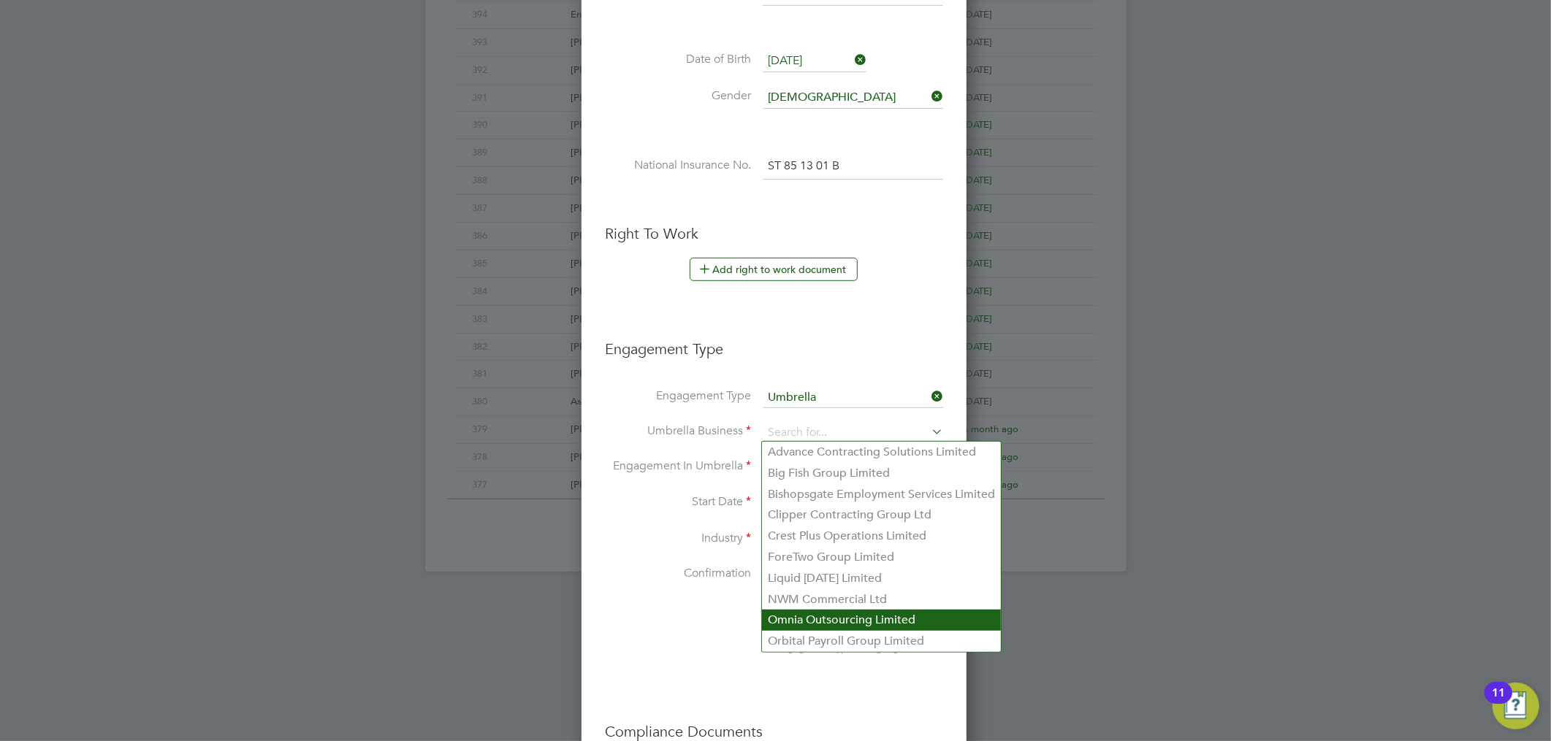
click at [801, 625] on li "Omnia Outsourcing Limited" at bounding box center [881, 620] width 239 height 21
type input "Omnia Outsourcing Limited"
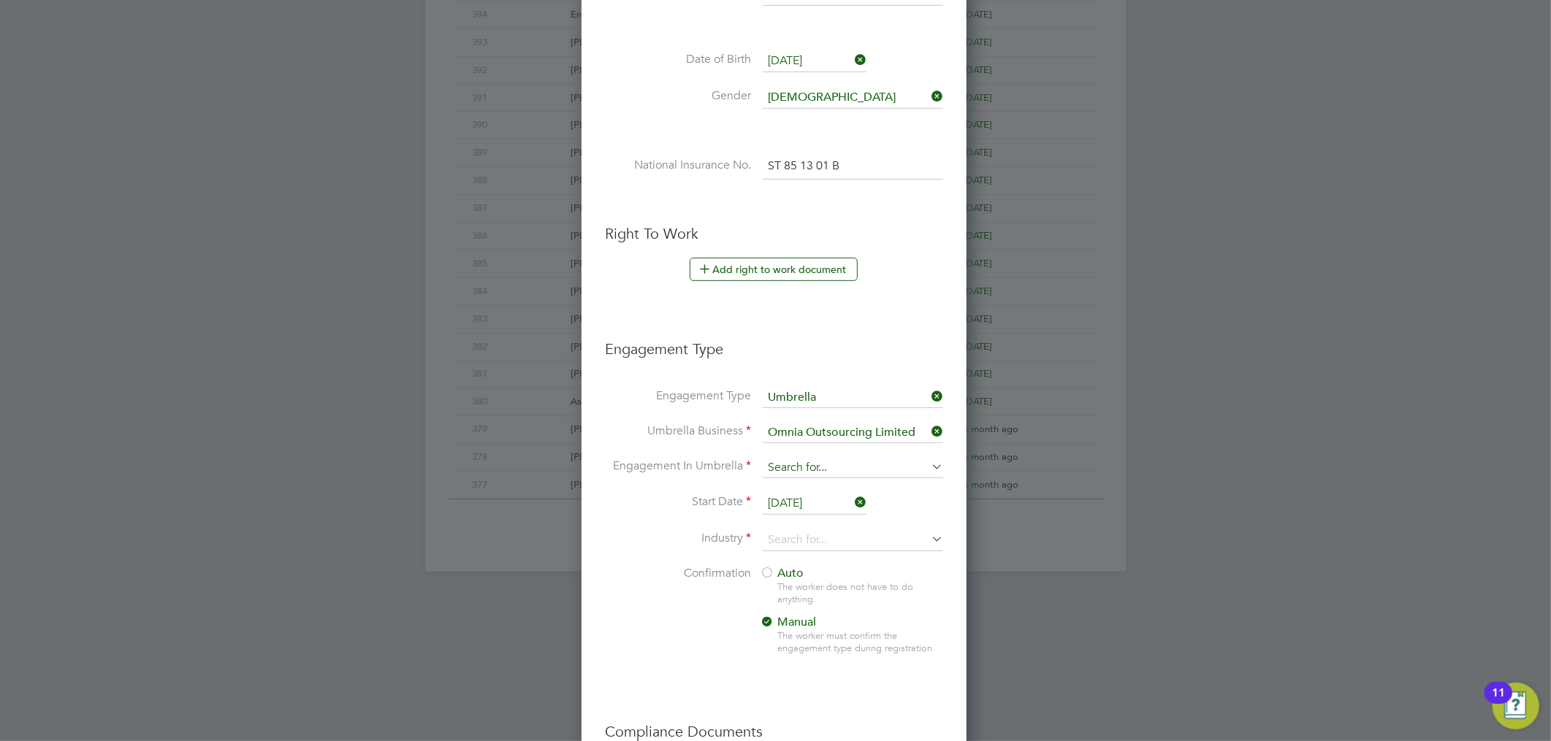
click at [807, 470] on input at bounding box center [853, 468] width 180 height 20
click at [783, 571] on li "PAYE Umbrella" at bounding box center [853, 571] width 182 height 21
type input "PAYE Umbrella"
click at [823, 498] on input "[DATE]" at bounding box center [815, 504] width 104 height 22
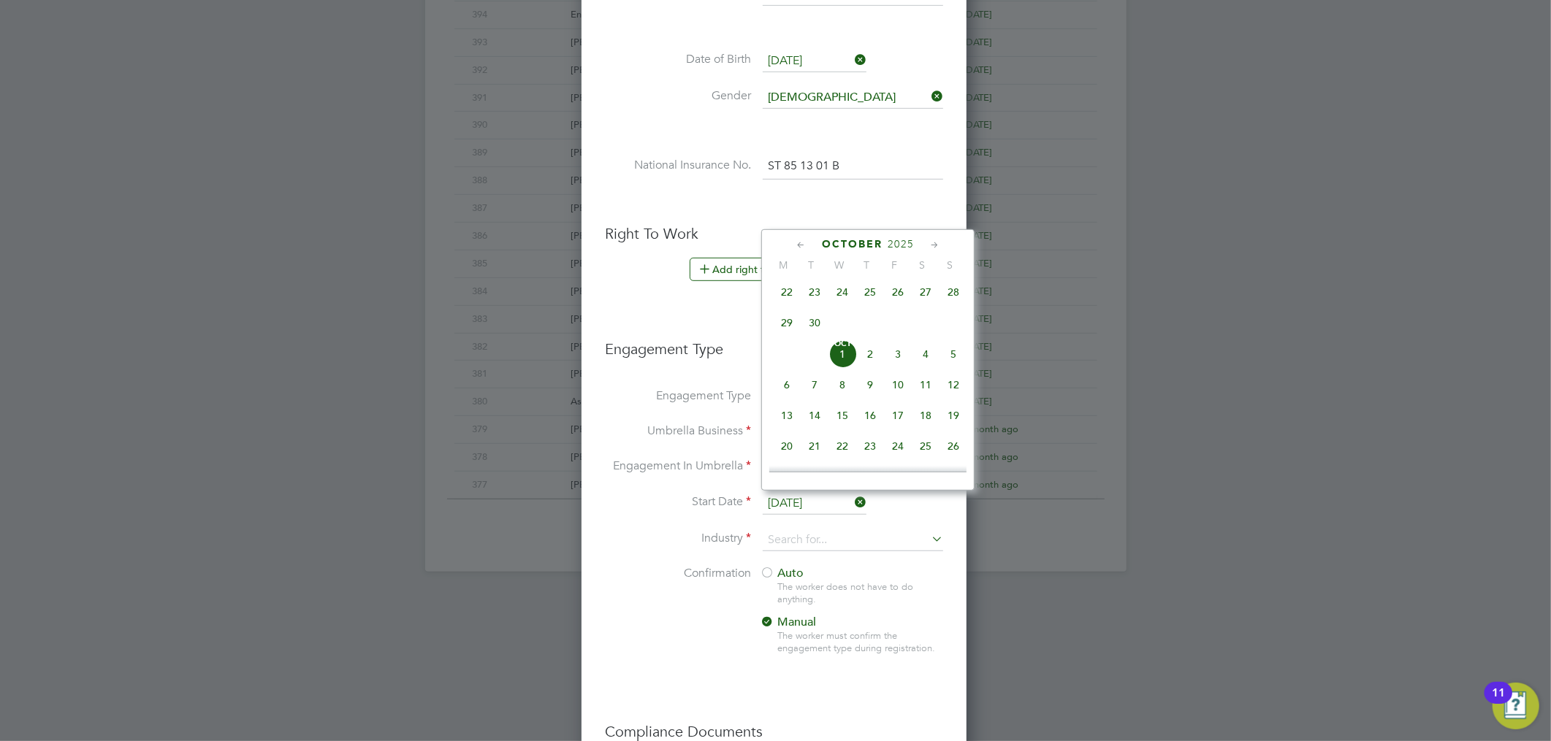
click at [817, 327] on span "30" at bounding box center [815, 323] width 28 height 28
type input "[DATE]"
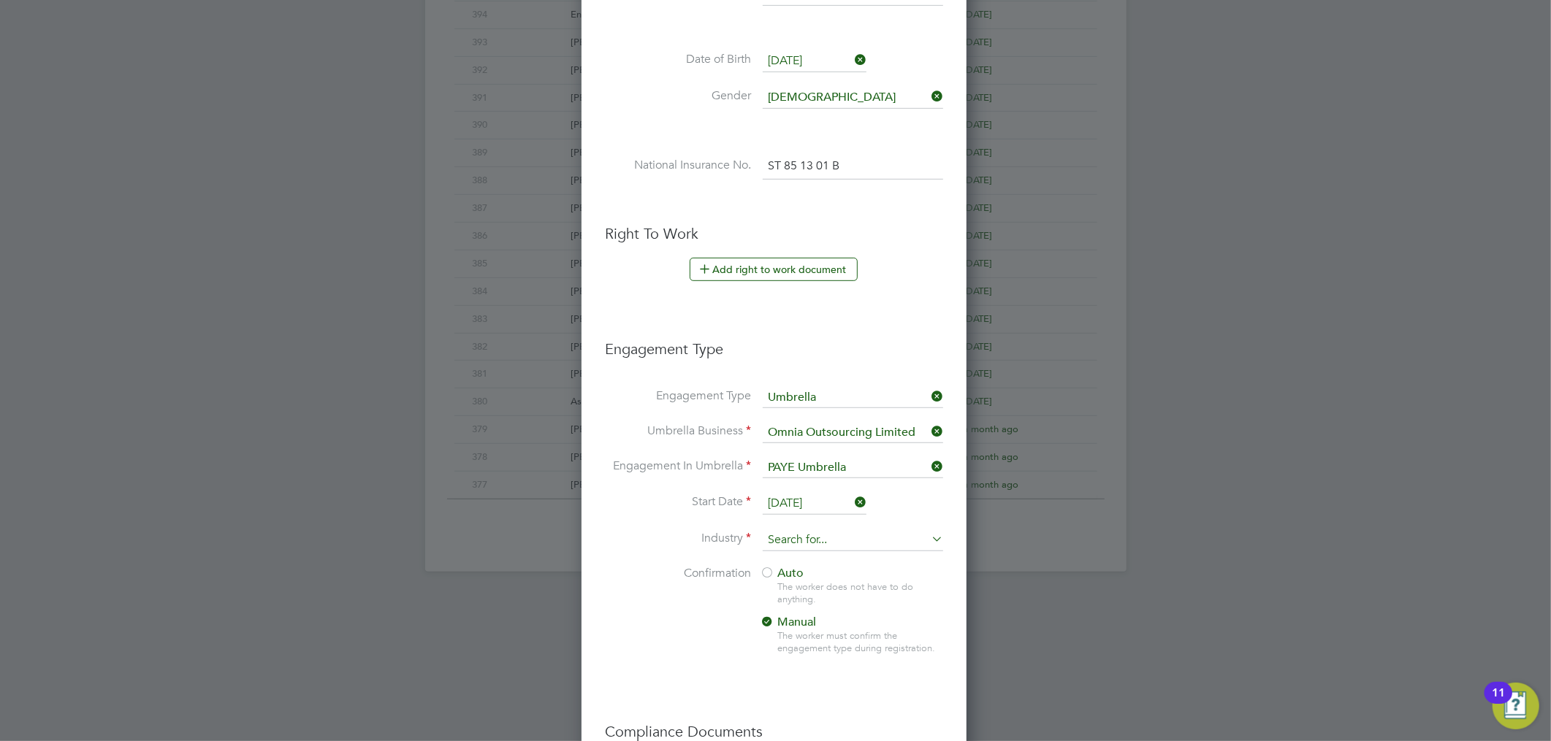
click at [797, 535] on input at bounding box center [853, 541] width 180 height 22
click at [794, 648] on li "Construction" at bounding box center [853, 658] width 182 height 20
type input "Construction"
click at [768, 568] on div at bounding box center [767, 574] width 15 height 15
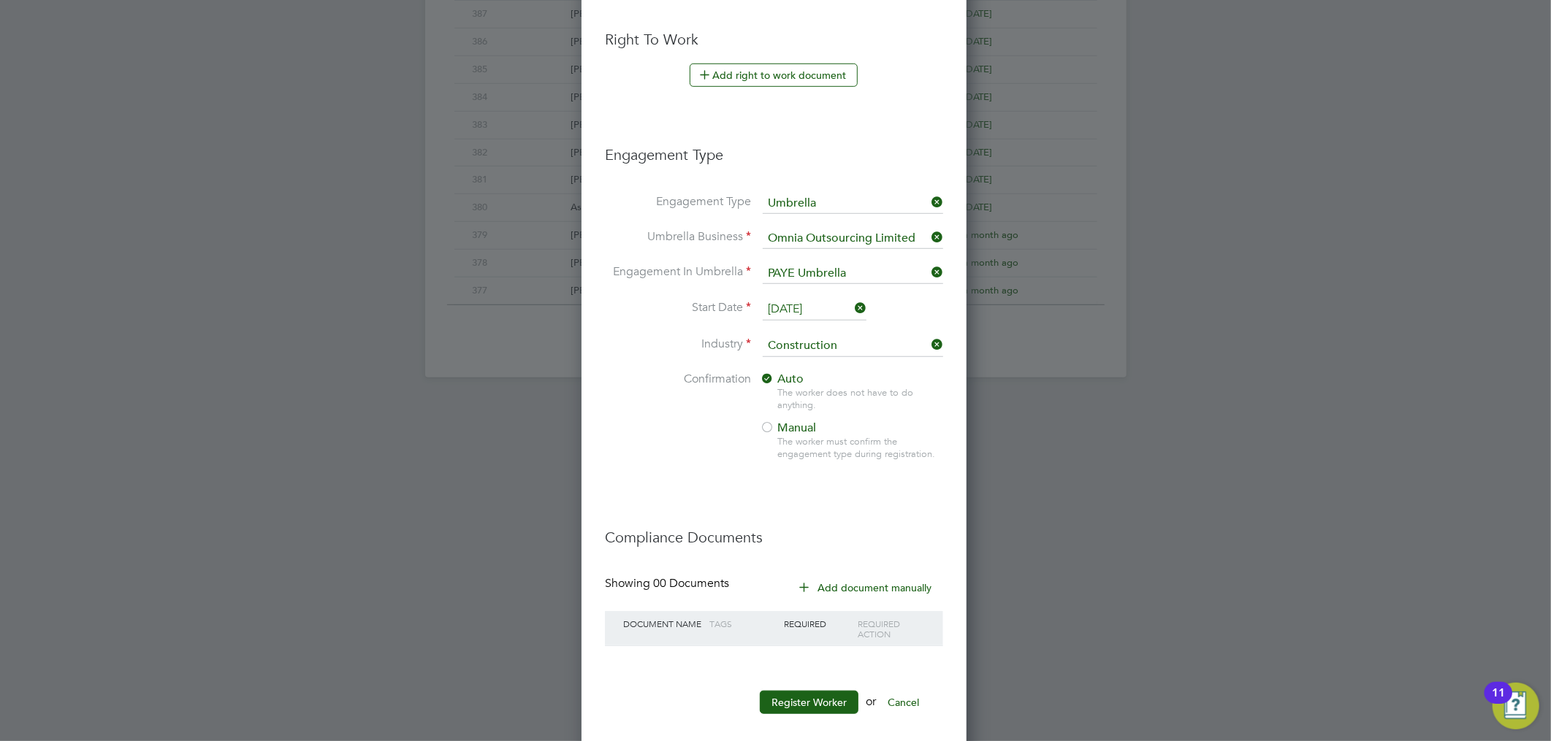
scroll to position [856, 0]
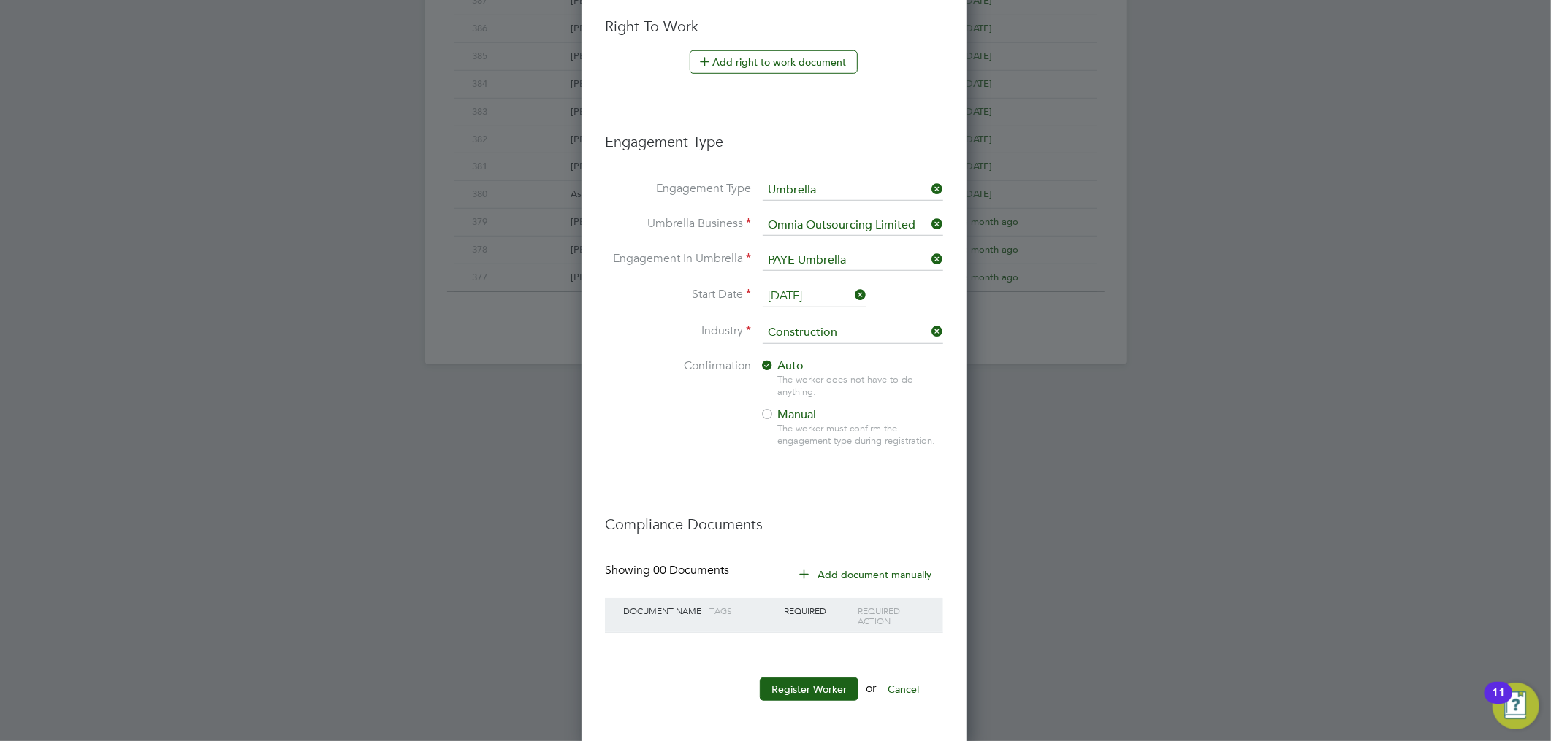
click at [842, 517] on h3 "Compliance Documents" at bounding box center [774, 517] width 338 height 34
click at [807, 679] on button "Register Worker" at bounding box center [809, 689] width 99 height 23
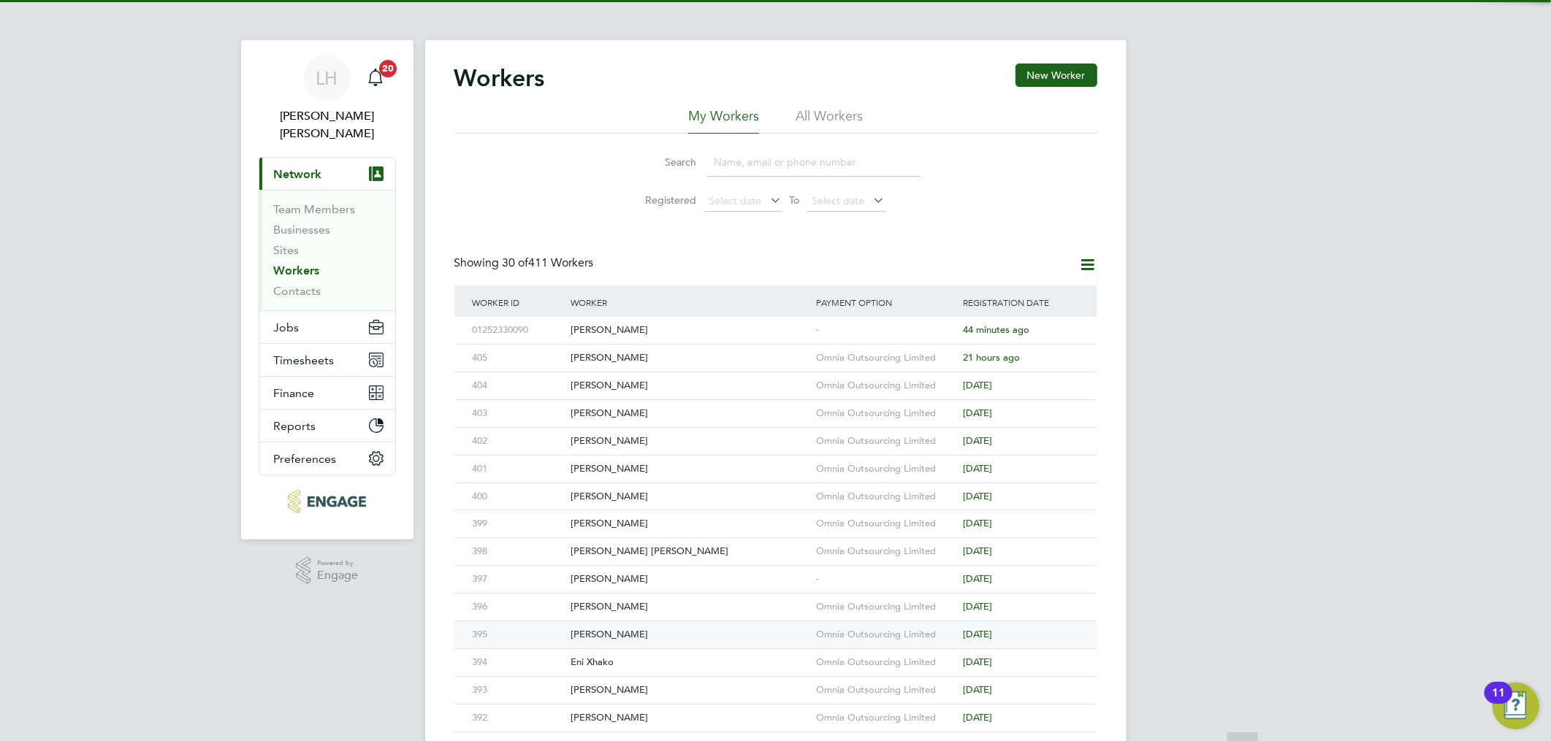
scroll to position [0, 0]
